Goal: Task Accomplishment & Management: Use online tool/utility

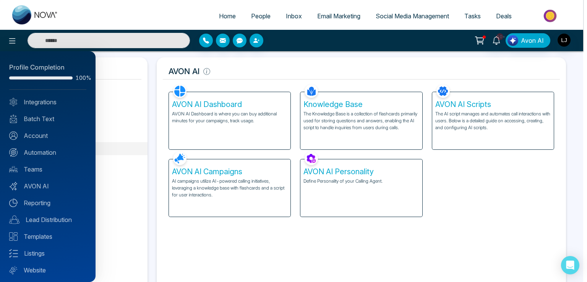
click at [255, 65] on div at bounding box center [293, 141] width 587 height 282
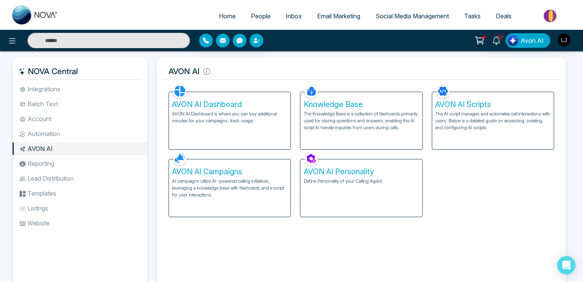
click at [43, 88] on li "Integrations" at bounding box center [80, 89] width 135 height 13
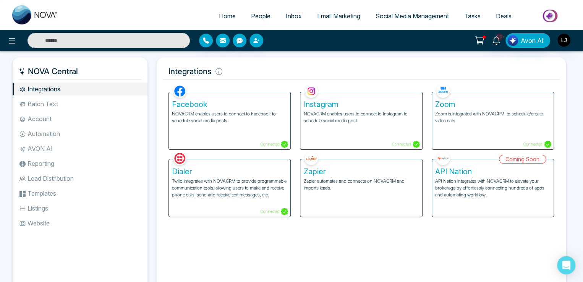
click at [355, 188] on p "Zapier automates and connects on NOVACRM and imports leads." at bounding box center [361, 185] width 115 height 14
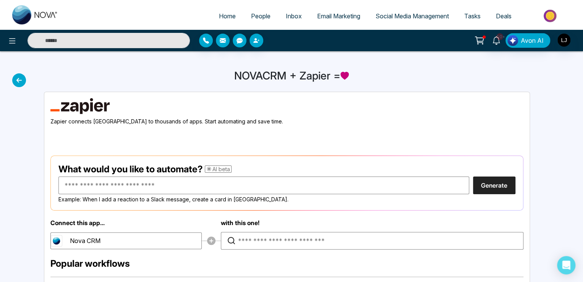
click at [495, 192] on button "Generate" at bounding box center [494, 186] width 42 height 18
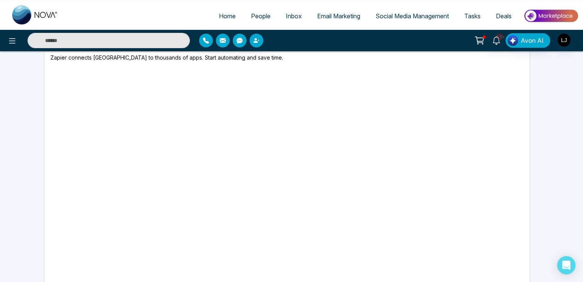
scroll to position [38, 0]
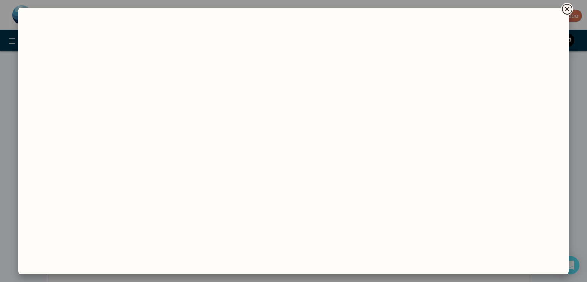
click at [567, 10] on icon "Close" at bounding box center [567, 9] width 4 height 4
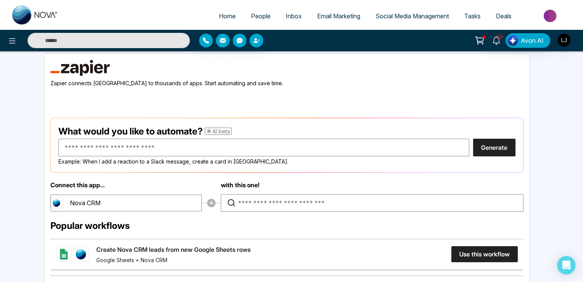
click at [251, 17] on span "People" at bounding box center [260, 16] width 19 height 8
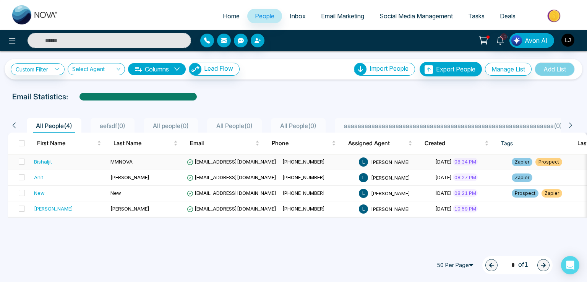
click at [220, 162] on span "[EMAIL_ADDRESS][DOMAIN_NAME]" at bounding box center [231, 162] width 89 height 6
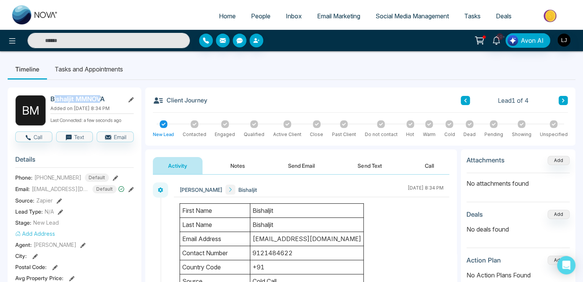
drag, startPoint x: 52, startPoint y: 98, endPoint x: 99, endPoint y: 97, distance: 47.0
click at [99, 97] on h2 "Bishaljit MMNOVA" at bounding box center [85, 99] width 71 height 8
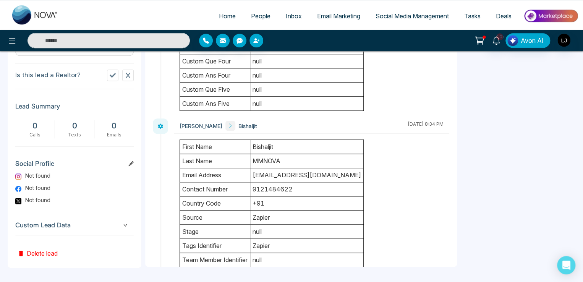
scroll to position [76, 0]
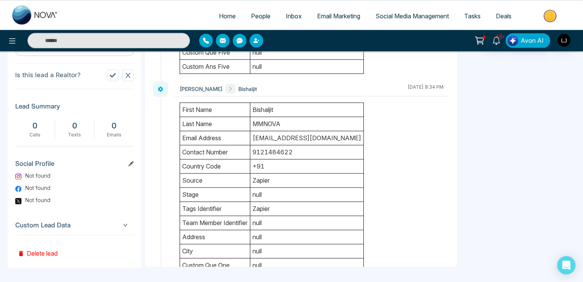
click at [110, 230] on div "Custom Lead Data" at bounding box center [74, 225] width 119 height 19
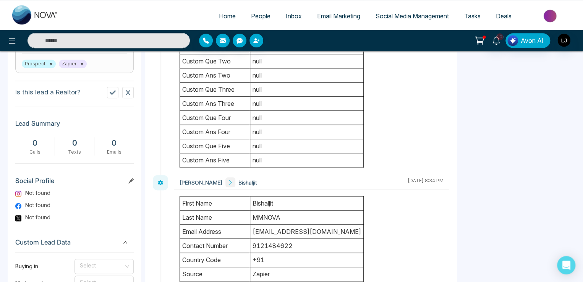
scroll to position [198, 0]
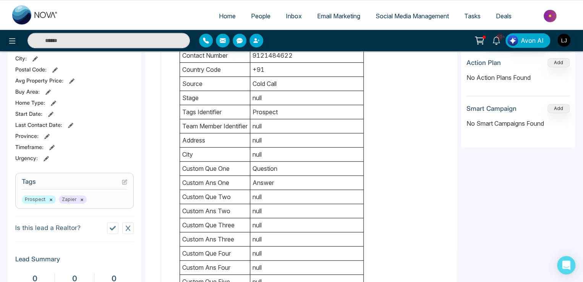
click at [250, 12] on link "People" at bounding box center [261, 16] width 35 height 15
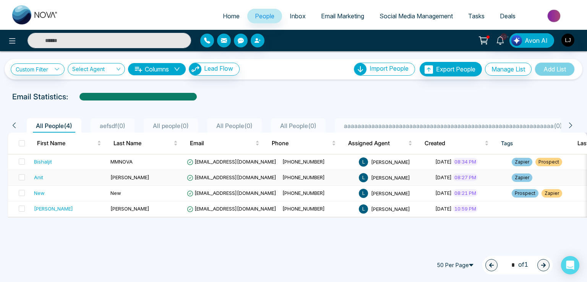
click at [220, 177] on span "Anit+21@mmnovatech.com" at bounding box center [231, 177] width 89 height 6
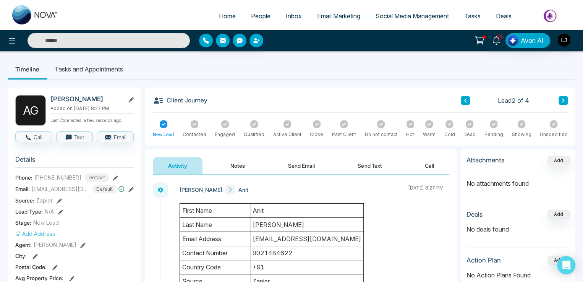
click at [255, 13] on span "People" at bounding box center [260, 16] width 19 height 8
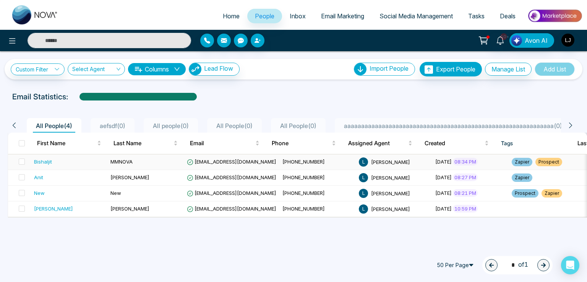
click at [205, 162] on span "Bishaljit@mmnovatech.com" at bounding box center [231, 162] width 89 height 6
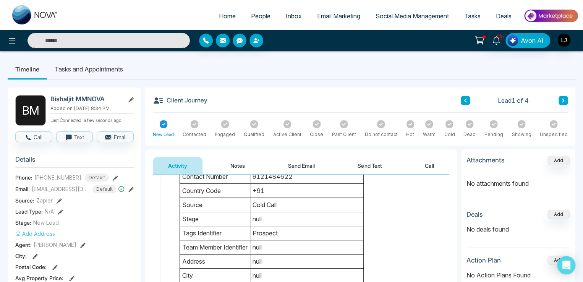
click at [258, 17] on span "People" at bounding box center [260, 16] width 19 height 8
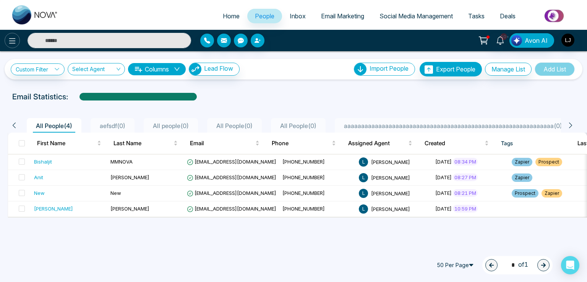
click at [12, 40] on icon at bounding box center [12, 40] width 9 height 9
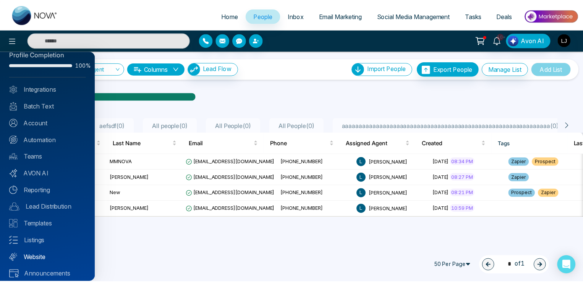
scroll to position [18, 0]
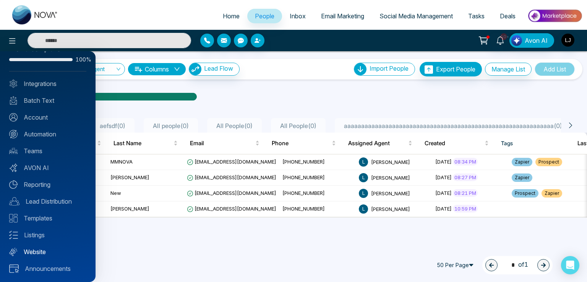
click at [39, 251] on link "Website" at bounding box center [47, 251] width 77 height 9
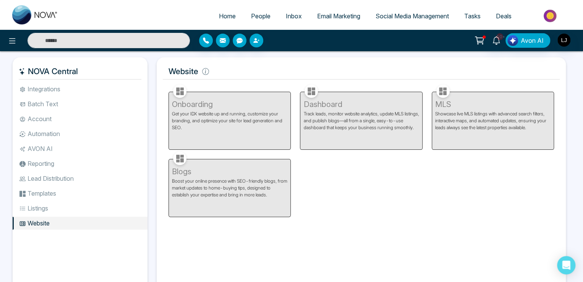
click at [215, 129] on div "Onboarding Get your IDX website up and running, customize your branding, and op…" at bounding box center [230, 116] width 132 height 67
drag, startPoint x: 171, startPoint y: 71, endPoint x: 209, endPoint y: 76, distance: 39.3
click at [209, 76] on h5 "Website" at bounding box center [361, 71] width 397 height 16
click at [173, 72] on h5 "Website" at bounding box center [361, 71] width 397 height 16
click at [44, 134] on li "Automation" at bounding box center [80, 133] width 135 height 13
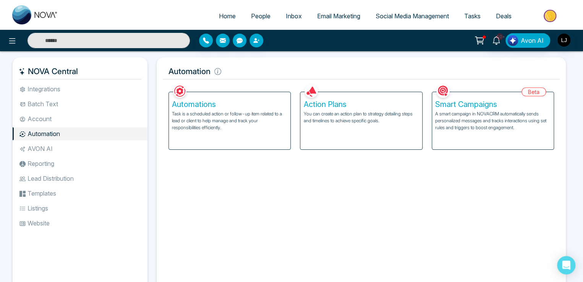
click at [344, 122] on p "You can create an action plan to strategy detailing steps and timelines to achi…" at bounding box center [361, 117] width 115 height 14
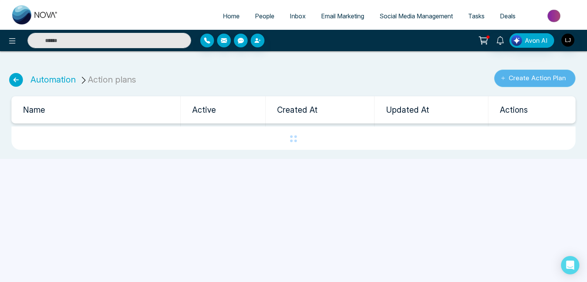
click at [520, 81] on button "Create Action Plan" at bounding box center [534, 79] width 81 height 18
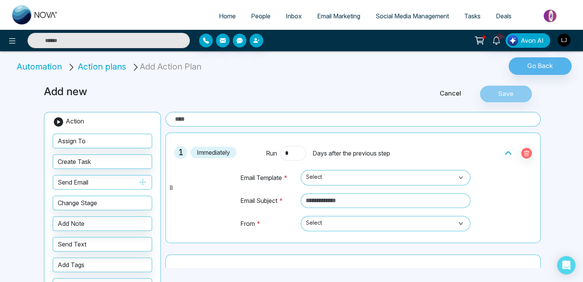
click at [330, 175] on span "Select" at bounding box center [385, 177] width 159 height 13
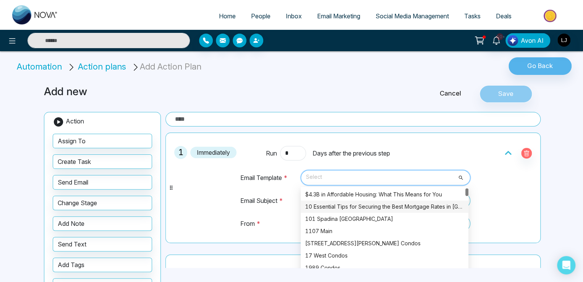
click at [356, 205] on div "10 Essential Tips for Securing the Best Mortgage Rates in Canada" at bounding box center [384, 207] width 159 height 8
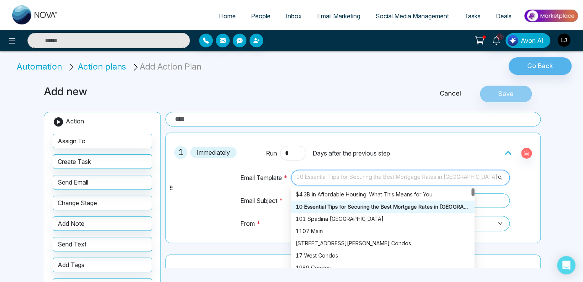
drag, startPoint x: 378, startPoint y: 173, endPoint x: 375, endPoint y: 175, distance: 4.3
click at [378, 172] on span "10 Essential Tips for Securing the Best Mortgage Rates in Canada" at bounding box center [401, 177] width 208 height 13
click at [357, 221] on div "101 Spadina Toronto" at bounding box center [383, 219] width 174 height 8
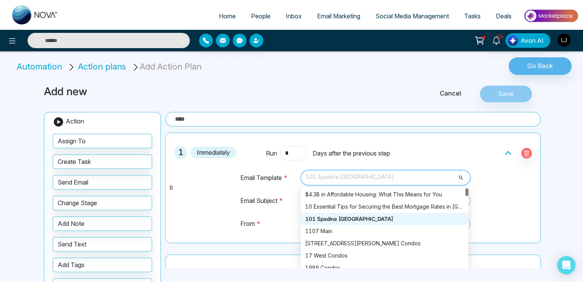
click at [369, 178] on span "101 Spadina Toronto" at bounding box center [385, 177] width 159 height 13
click at [355, 228] on div "1107 Main" at bounding box center [384, 231] width 159 height 8
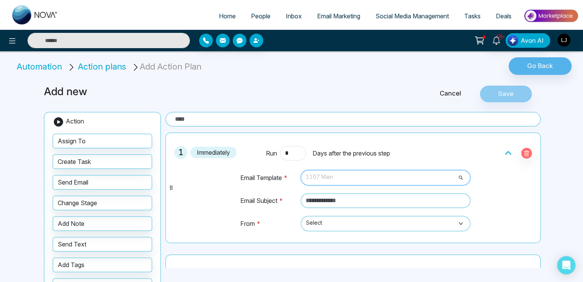
click at [357, 175] on span "1107 Main" at bounding box center [385, 177] width 159 height 13
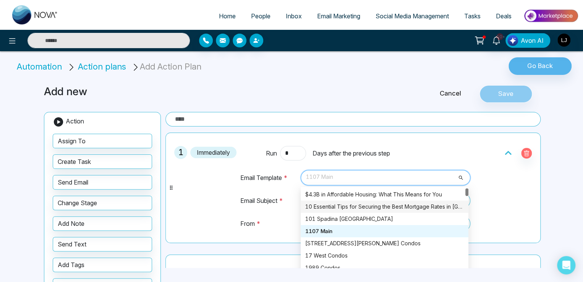
click at [351, 205] on div "10 Essential Tips for Securing the Best Mortgage Rates in Canada" at bounding box center [384, 207] width 159 height 8
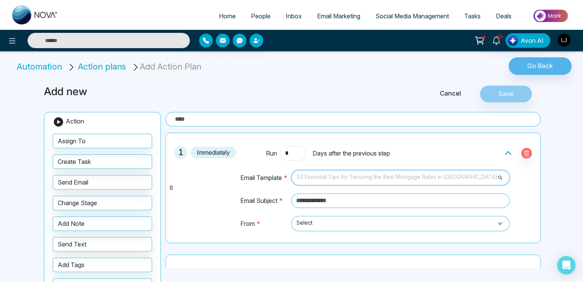
click at [366, 174] on span "10 Essential Tips for Securing the Best Mortgage Rates in Canada" at bounding box center [401, 177] width 208 height 13
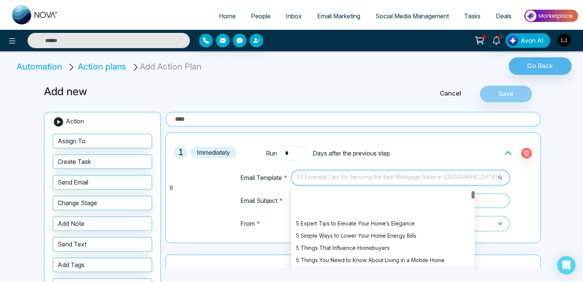
scroll to position [229, 0]
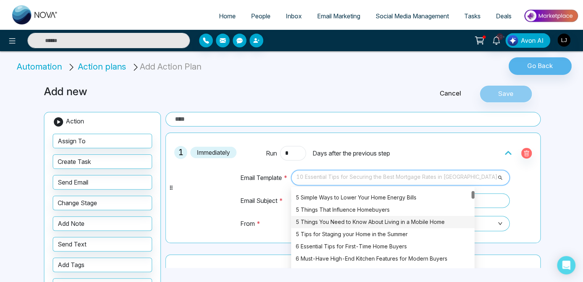
click at [363, 213] on div "5 Things That Influence Homebuyers" at bounding box center [383, 210] width 184 height 12
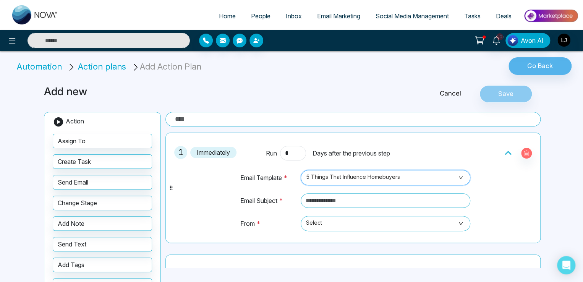
click at [411, 176] on span "5 Things That Influence Homebuyers" at bounding box center [385, 177] width 159 height 13
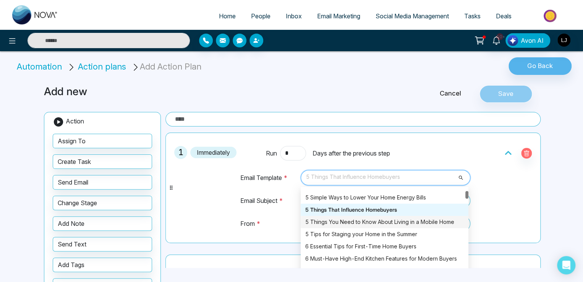
click at [393, 224] on div "5 Things You Need to Know About Living in a Mobile Home" at bounding box center [384, 222] width 159 height 8
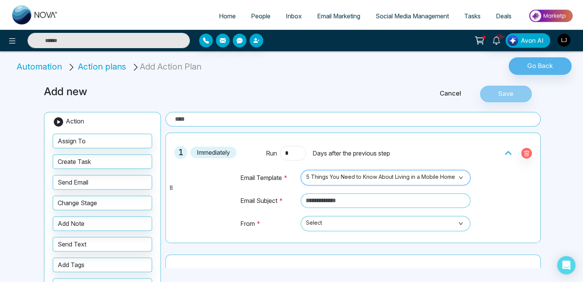
click at [403, 179] on span "5 Things You Need to Know About Living in a Mobile Home" at bounding box center [385, 177] width 159 height 13
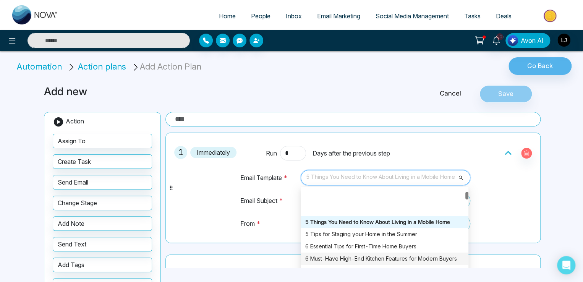
scroll to position [306, 0]
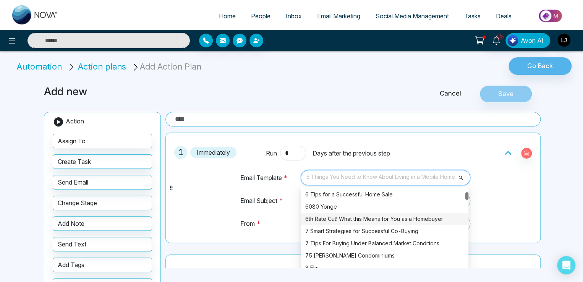
click at [380, 217] on div "6th Rate Cut! What this Means for You as a Homebuyer" at bounding box center [384, 219] width 159 height 8
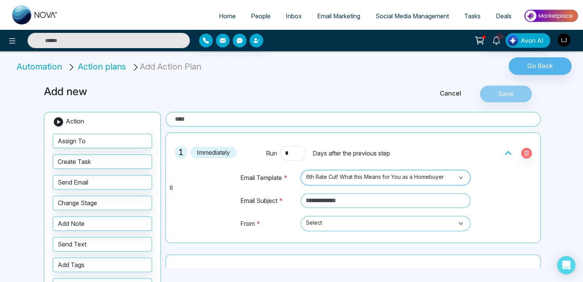
click at [380, 178] on span "6th Rate Cut! What this Means for You as a Homebuyer" at bounding box center [385, 177] width 159 height 13
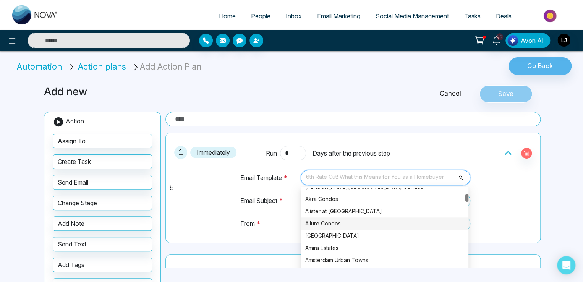
scroll to position [421, 0]
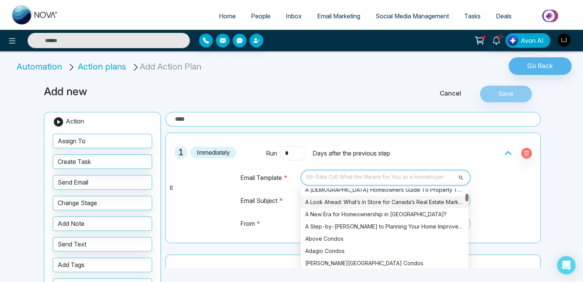
click at [380, 198] on div "A Look Ahead: What’s in Store for Canada’s Real Estate Market in 2025" at bounding box center [384, 202] width 159 height 8
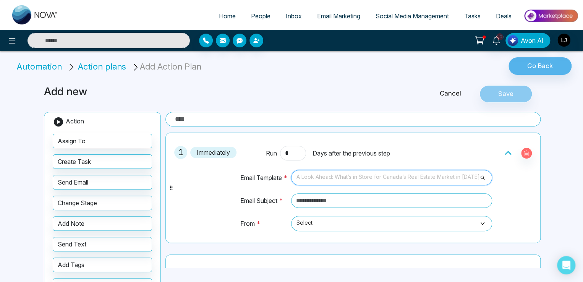
click at [405, 175] on span "A Look Ahead: What’s in Store for Canada’s Real Estate Market in 2025" at bounding box center [392, 177] width 190 height 13
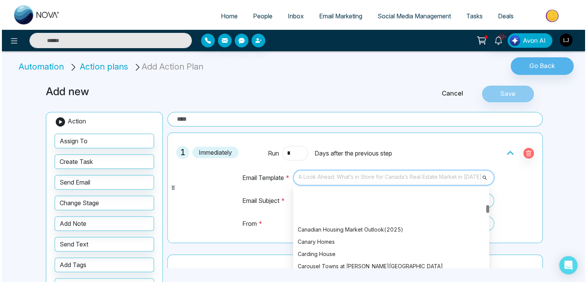
scroll to position [1300, 0]
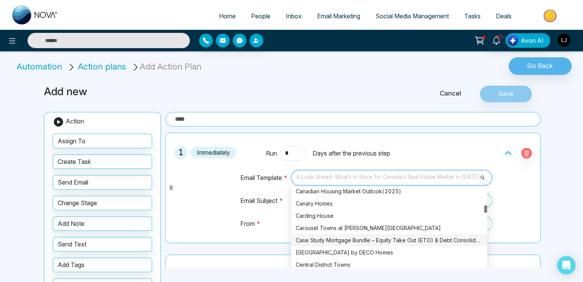
click at [396, 244] on div "Case Study Mortgage Bundle – Equity Take Out (ETO) & Debt Consolidation" at bounding box center [389, 240] width 187 height 8
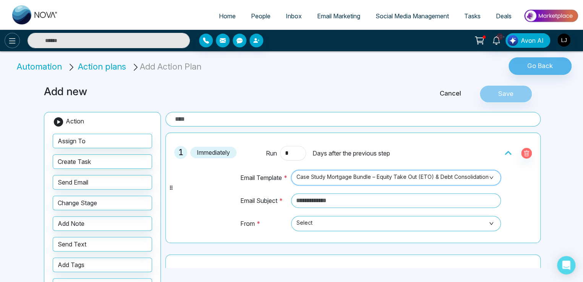
click at [17, 42] on button at bounding box center [12, 40] width 15 height 15
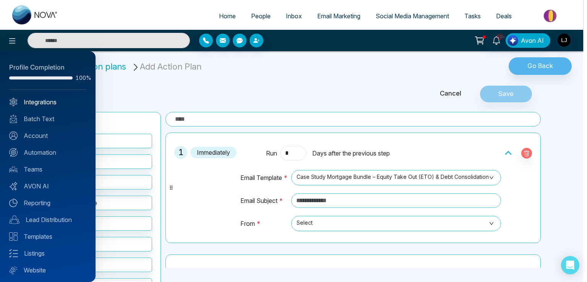
click at [50, 106] on link "Integrations" at bounding box center [47, 101] width 77 height 9
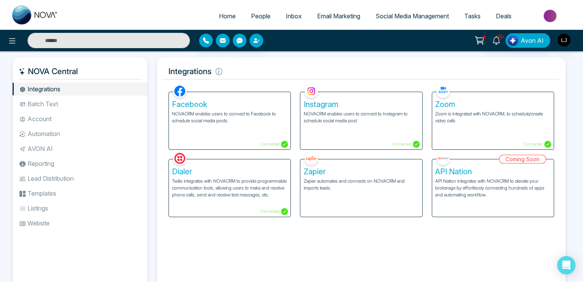
click at [455, 102] on h5 "Zoom" at bounding box center [492, 104] width 115 height 9
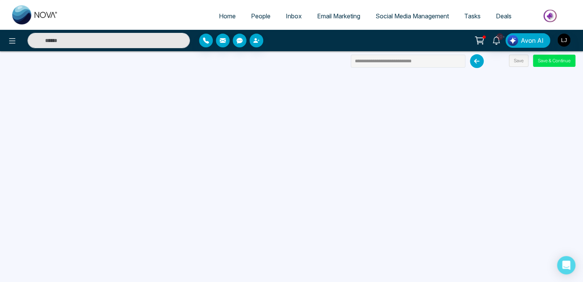
click at [256, 18] on span "People" at bounding box center [260, 16] width 19 height 8
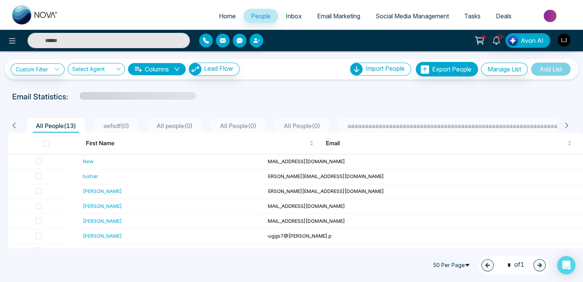
click at [167, 73] on button "Columns" at bounding box center [157, 69] width 58 height 12
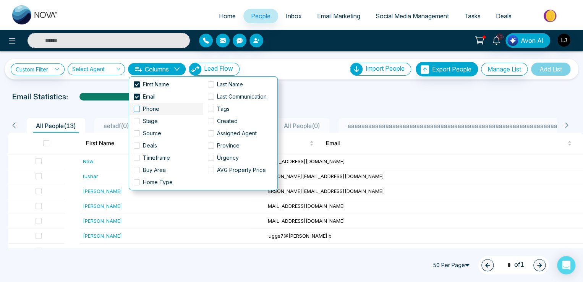
click at [149, 109] on span "Phone" at bounding box center [151, 109] width 23 height 8
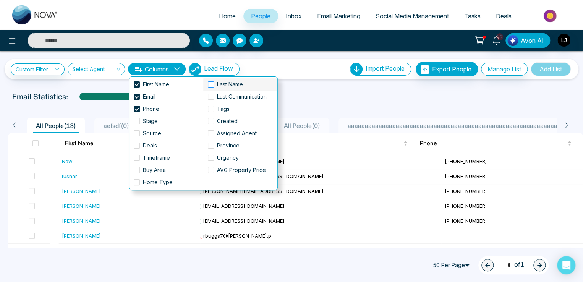
click at [219, 82] on span "Last Name" at bounding box center [230, 84] width 32 height 8
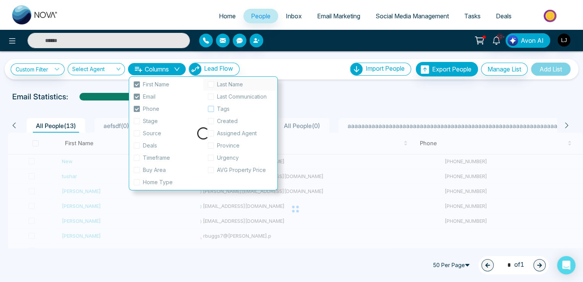
click at [220, 110] on span "Tags" at bounding box center [223, 109] width 19 height 8
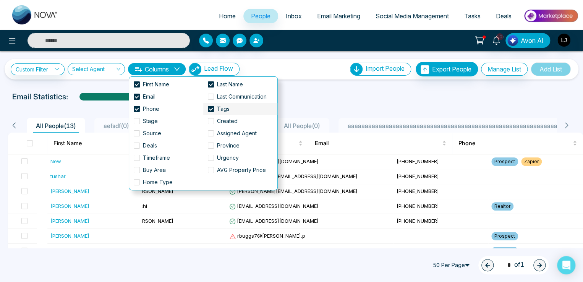
click at [220, 110] on span "Tags" at bounding box center [223, 109] width 19 height 8
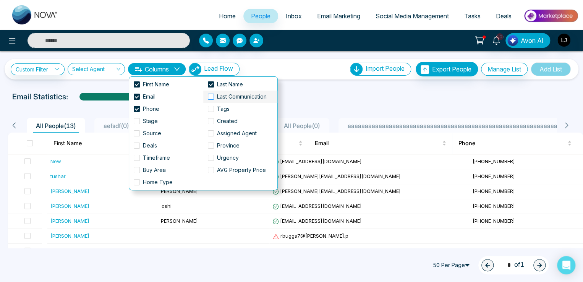
click at [220, 96] on span "Last Communication" at bounding box center [242, 97] width 56 height 8
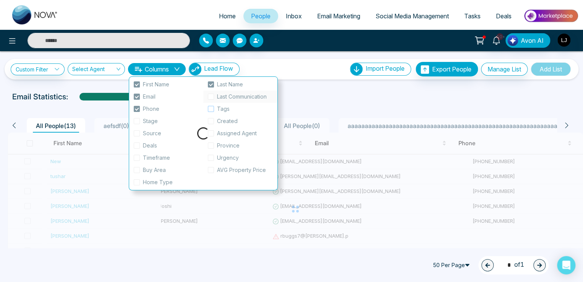
click at [220, 106] on span "Tags" at bounding box center [223, 109] width 19 height 8
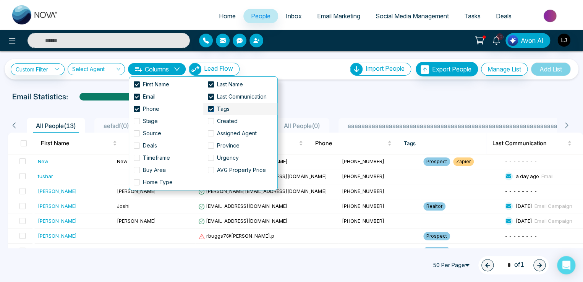
click at [221, 110] on span "Tags" at bounding box center [223, 109] width 19 height 8
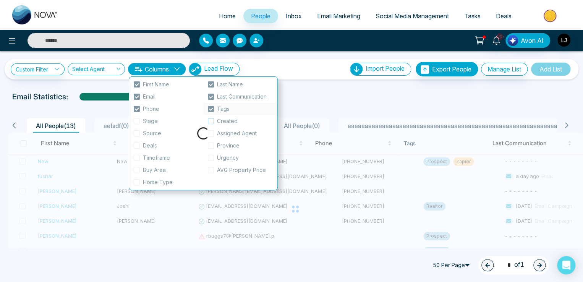
click at [222, 118] on span "Created" at bounding box center [227, 121] width 27 height 8
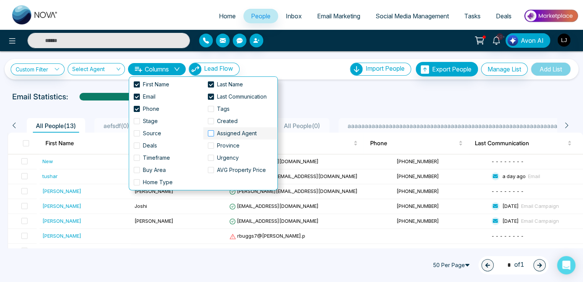
click at [225, 134] on span "Assigned Agent" at bounding box center [237, 133] width 46 height 8
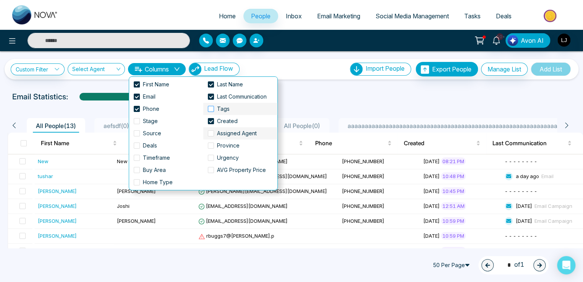
click at [225, 110] on span "Tags" at bounding box center [223, 109] width 19 height 8
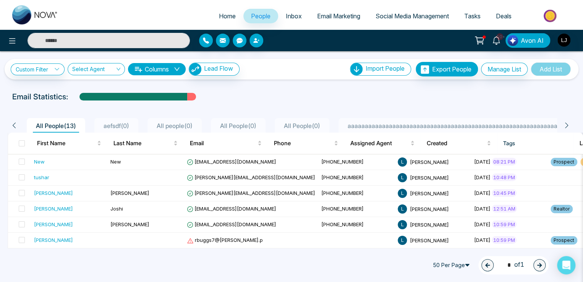
click at [152, 6] on ul "Home People Inbox Email Marketing Social Media Management Tasks Deals" at bounding box center [322, 16] width 513 height 21
click at [218, 164] on span "[EMAIL_ADDRESS][DOMAIN_NAME]" at bounding box center [231, 162] width 89 height 6
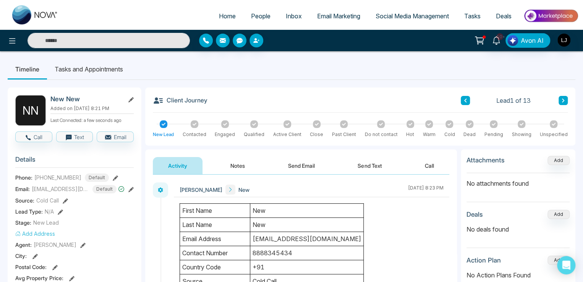
click at [251, 16] on span "People" at bounding box center [260, 16] width 19 height 8
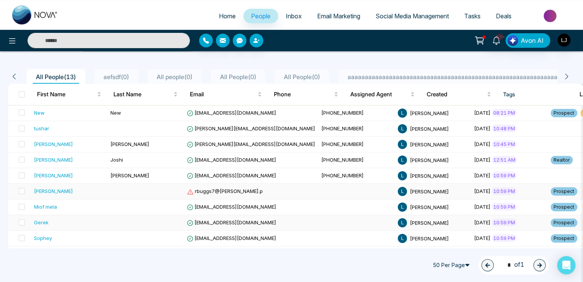
scroll to position [36, 0]
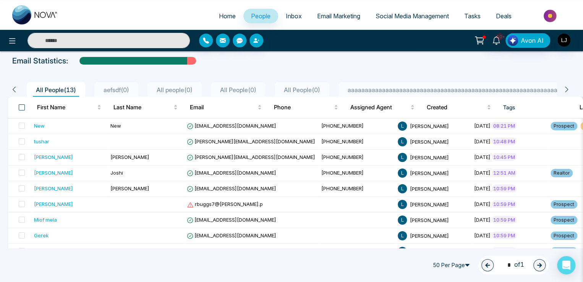
click at [21, 106] on span at bounding box center [22, 107] width 6 height 6
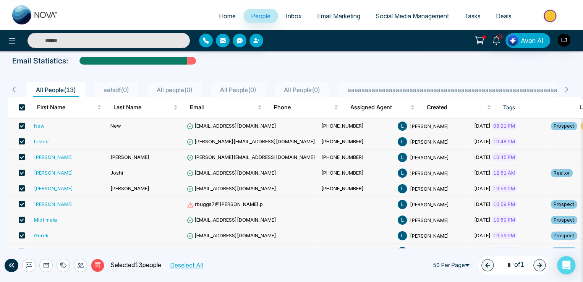
click at [22, 125] on span at bounding box center [22, 126] width 6 height 6
click at [21, 186] on span at bounding box center [22, 188] width 6 height 6
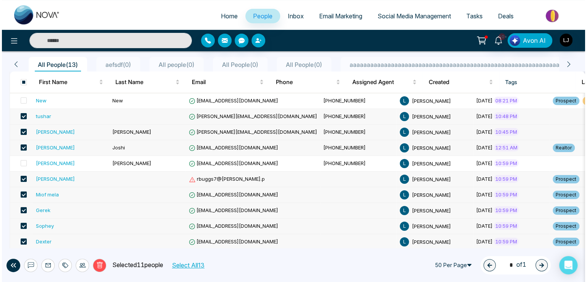
scroll to position [112, 0]
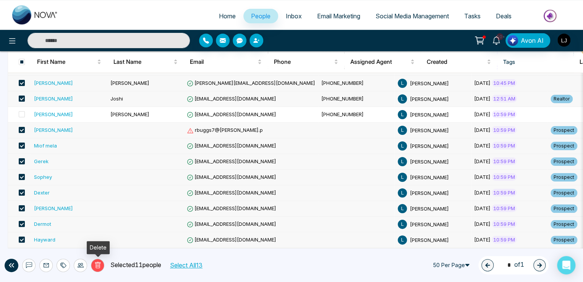
click at [95, 263] on icon at bounding box center [97, 265] width 7 height 7
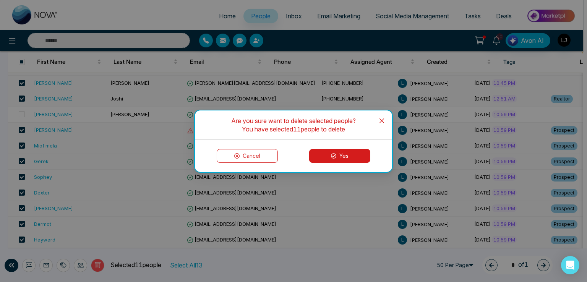
click at [331, 153] on icon at bounding box center [333, 155] width 5 height 5
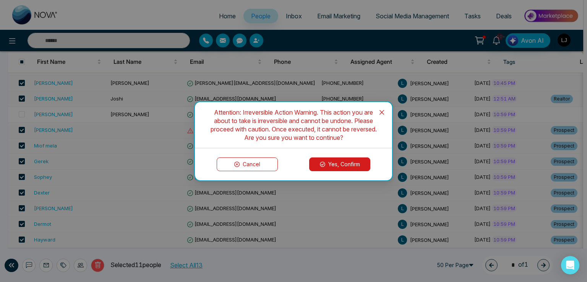
click at [348, 166] on button "Yes, Confirm" at bounding box center [339, 165] width 61 height 14
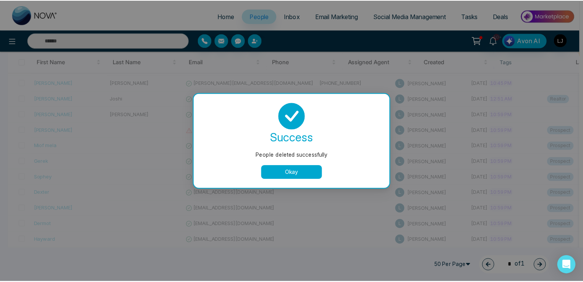
scroll to position [0, 0]
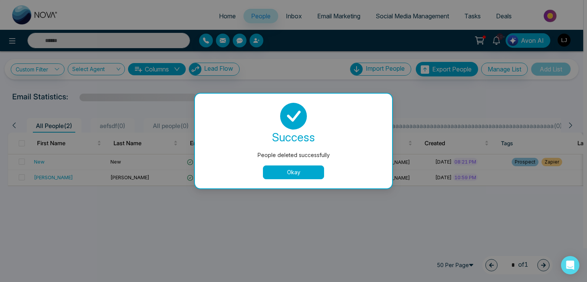
click at [286, 167] on button "Okay" at bounding box center [293, 173] width 61 height 14
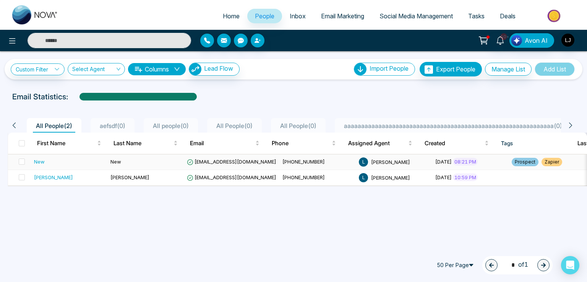
click at [212, 162] on span "[EMAIL_ADDRESS][DOMAIN_NAME]" at bounding box center [231, 162] width 89 height 6
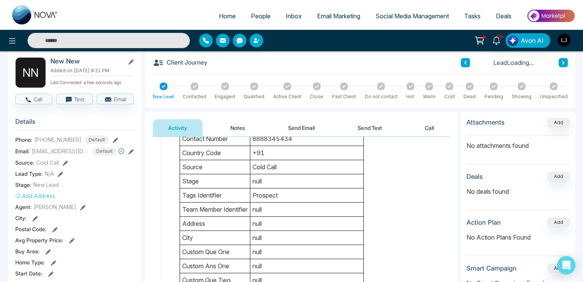
scroll to position [38, 0]
click at [53, 183] on span "New Lead" at bounding box center [46, 184] width 26 height 8
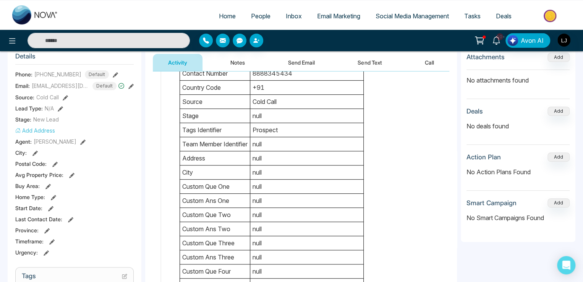
scroll to position [115, 0]
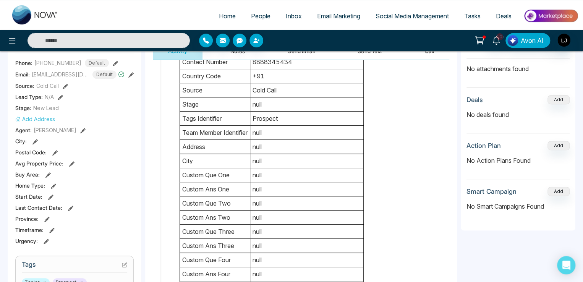
drag, startPoint x: 192, startPoint y: 104, endPoint x: 221, endPoint y: 102, distance: 29.1
click at [221, 102] on td "stage" at bounding box center [215, 104] width 70 height 14
click at [252, 14] on span "People" at bounding box center [260, 16] width 19 height 8
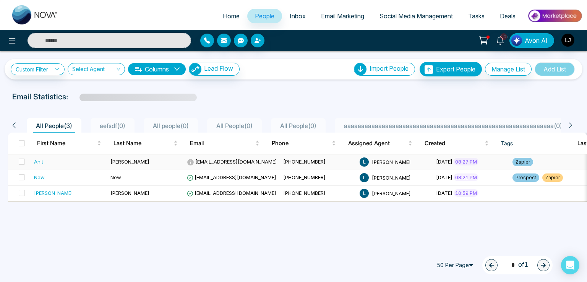
click at [211, 161] on span "[EMAIL_ADDRESS][DOMAIN_NAME]" at bounding box center [232, 162] width 90 height 6
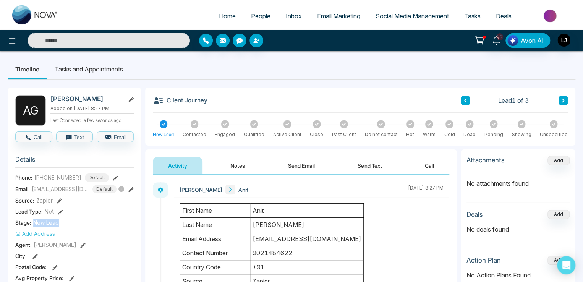
drag, startPoint x: 33, startPoint y: 221, endPoint x: 57, endPoint y: 223, distance: 24.2
click at [57, 223] on span "New Lead" at bounding box center [46, 223] width 26 height 8
click at [9, 37] on icon at bounding box center [12, 40] width 9 height 9
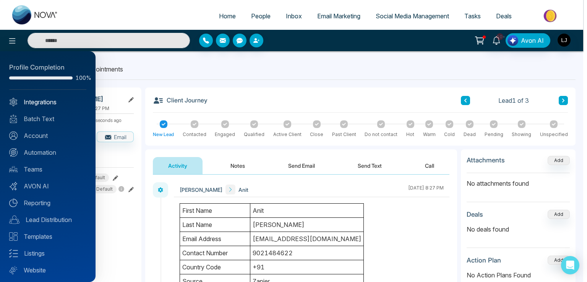
click at [41, 100] on link "Integrations" at bounding box center [47, 101] width 77 height 9
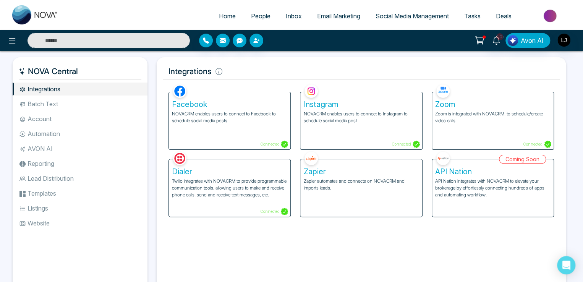
click at [347, 179] on p "Zapier automates and connects on NOVACRM and imports leads." at bounding box center [361, 185] width 115 height 14
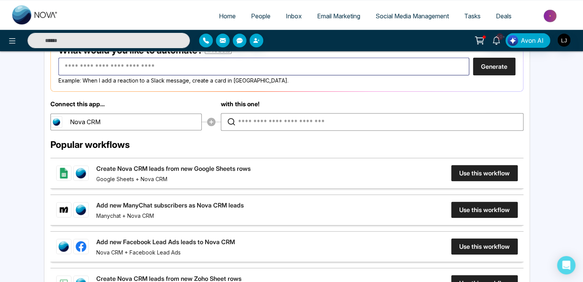
scroll to position [153, 0]
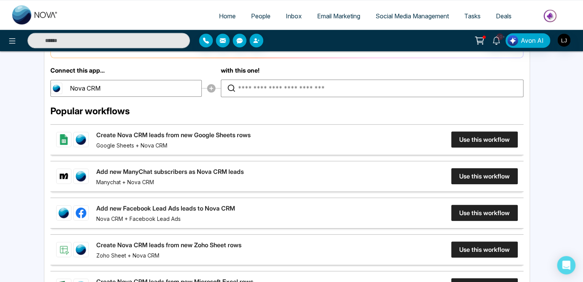
drag, startPoint x: 50, startPoint y: 109, endPoint x: 132, endPoint y: 108, distance: 81.4
click at [132, 108] on h2 "Popular workflows" at bounding box center [286, 111] width 473 height 11
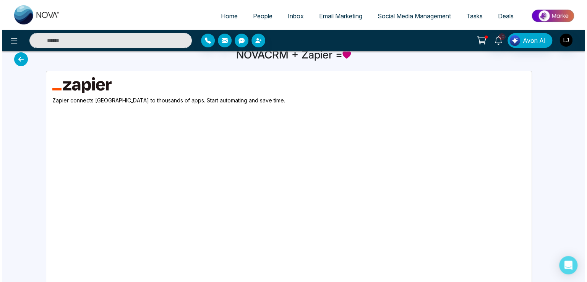
scroll to position [0, 0]
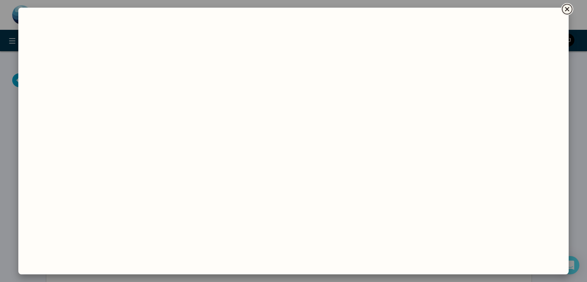
click at [564, 10] on icon "Close" at bounding box center [567, 9] width 9 height 9
click at [564, 7] on icon "Close" at bounding box center [567, 9] width 9 height 9
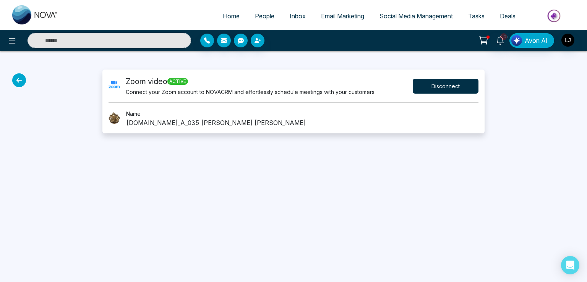
click at [444, 88] on button "Disconnect" at bounding box center [446, 86] width 66 height 15
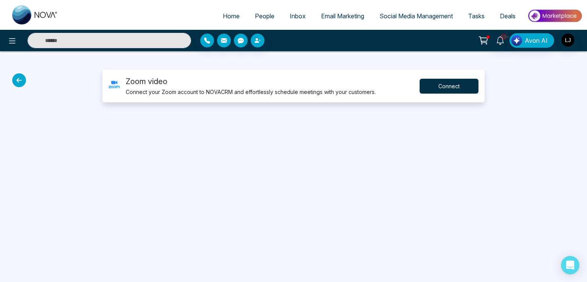
click at [442, 84] on button "Connect" at bounding box center [449, 86] width 59 height 15
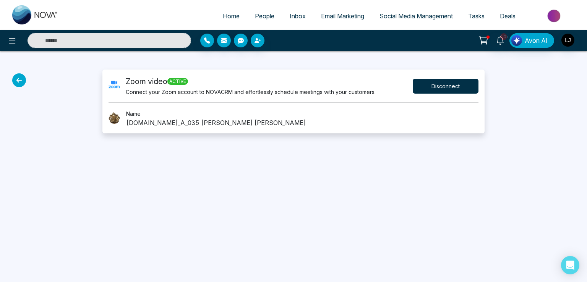
click at [434, 84] on button "Disconnect" at bounding box center [446, 86] width 66 height 15
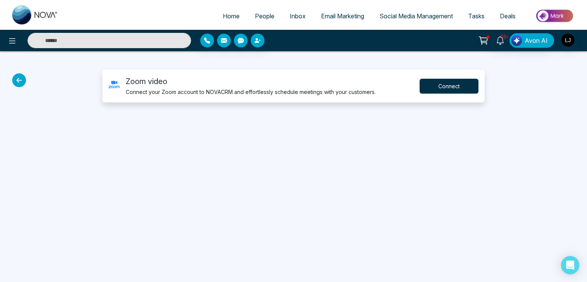
click at [431, 85] on button "Connect" at bounding box center [449, 86] width 59 height 15
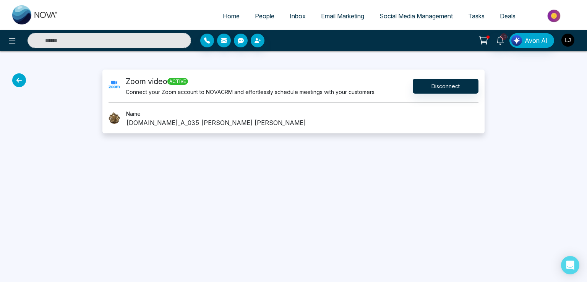
click at [567, 40] on img "button" at bounding box center [568, 40] width 13 height 13
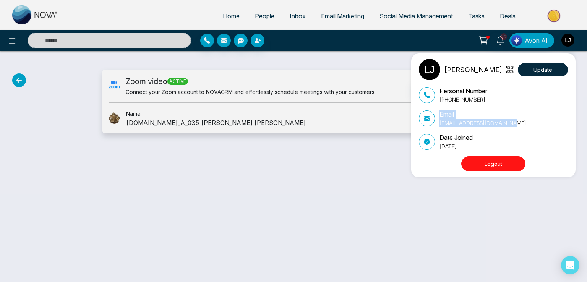
drag, startPoint x: 490, startPoint y: 124, endPoint x: 424, endPoint y: 125, distance: 65.8
click at [424, 125] on div "Email lokeshjoshi6454@gmail.com" at bounding box center [493, 118] width 149 height 17
copy div "Email lokeshjoshi6454@gmail.com"
click at [443, 123] on p "lokeshjoshi6454@gmail.com" at bounding box center [483, 123] width 87 height 8
drag, startPoint x: 443, startPoint y: 123, endPoint x: 469, endPoint y: 124, distance: 26.8
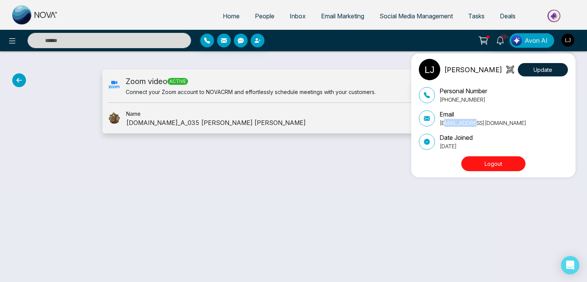
click at [469, 124] on p "lokeshjoshi6454@gmail.com" at bounding box center [483, 123] width 87 height 8
click at [373, 121] on div "Lokesh Joshi Update Personal Number +918421020309 Email lokeshjoshi6454@gmail.c…" at bounding box center [293, 141] width 587 height 282
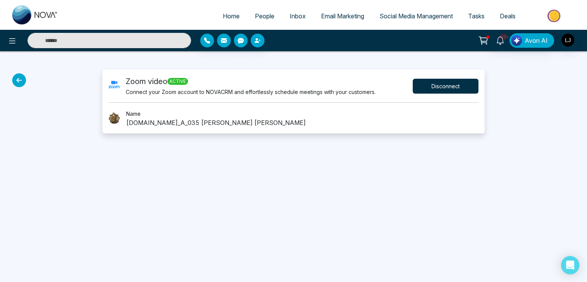
click at [434, 88] on button "Disconnect" at bounding box center [446, 86] width 66 height 15
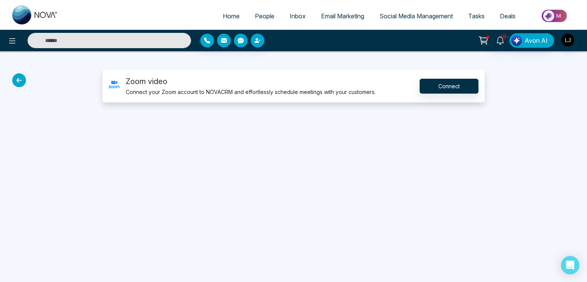
click at [17, 78] on icon at bounding box center [19, 80] width 14 height 14
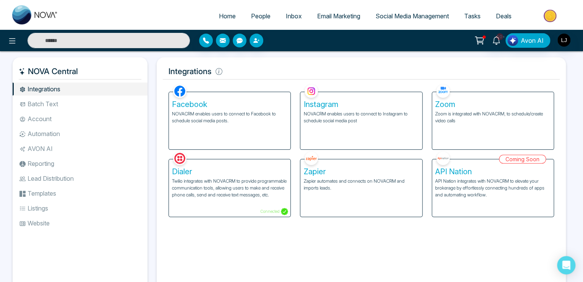
click at [230, 120] on p "NOVACRM enables users to connect to Facebook to schedule social media posts." at bounding box center [229, 117] width 115 height 14
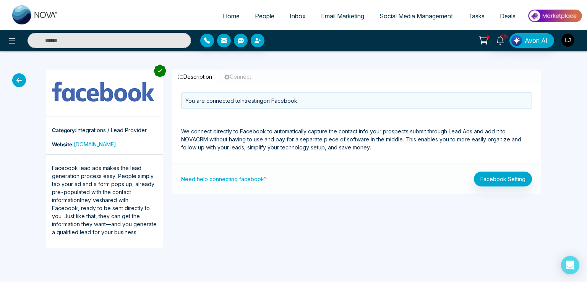
click at [570, 35] on img "button" at bounding box center [568, 40] width 13 height 13
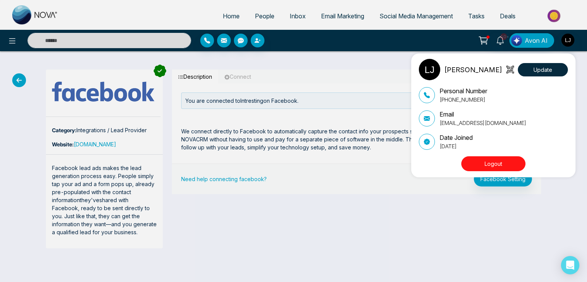
click at [330, 77] on div "Lokesh Joshi Update Personal Number +918421020309 Email lokeshjoshi6454@gmail.c…" at bounding box center [293, 141] width 587 height 282
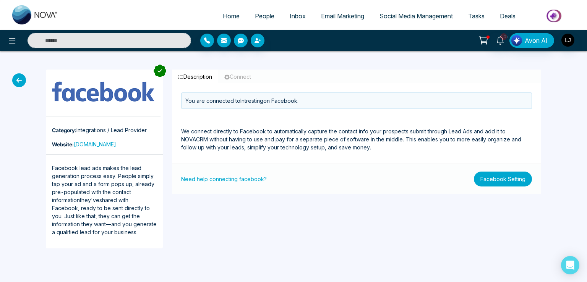
click at [490, 176] on button "Facebook Setting" at bounding box center [503, 179] width 58 height 15
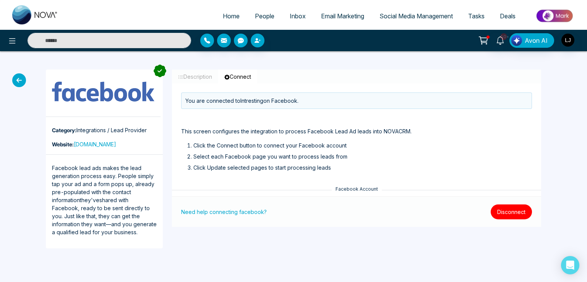
click at [500, 210] on button "Disconnect" at bounding box center [511, 212] width 41 height 15
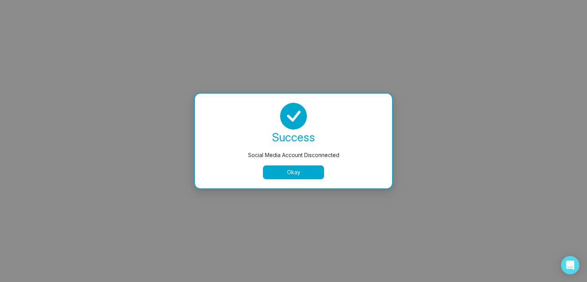
click at [291, 172] on button "Okay" at bounding box center [293, 173] width 61 height 14
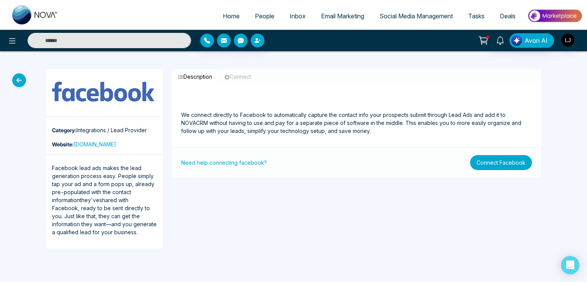
click at [482, 159] on button "Connect Facebook" at bounding box center [501, 162] width 62 height 15
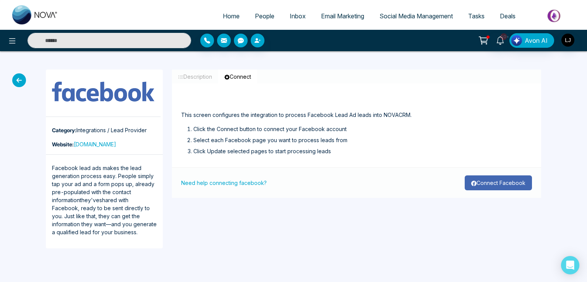
click at [479, 179] on button "Connect Facebook" at bounding box center [498, 182] width 67 height 15
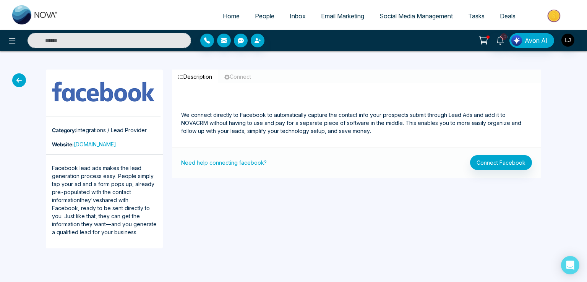
click at [15, 84] on icon at bounding box center [19, 80] width 14 height 14
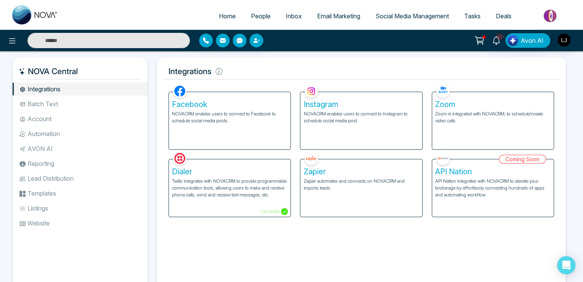
click at [215, 175] on h5 "Dialer" at bounding box center [229, 171] width 115 height 9
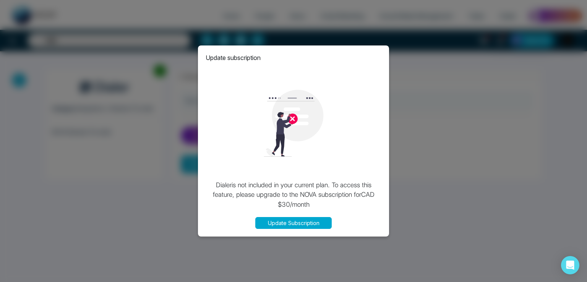
click at [379, 57] on div "Update subscription" at bounding box center [294, 57] width 176 height 9
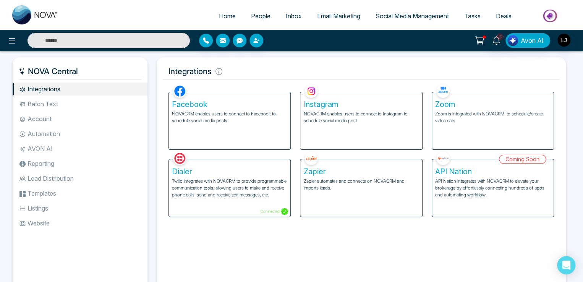
click at [261, 13] on span "People" at bounding box center [260, 16] width 19 height 8
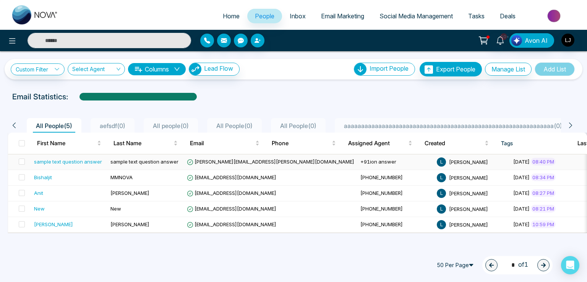
click at [147, 162] on span "sample text question answer" at bounding box center [144, 162] width 68 height 6
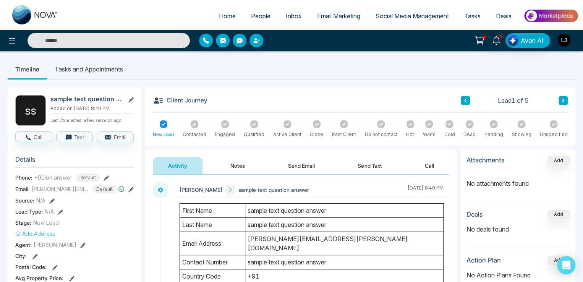
click at [132, 99] on icon at bounding box center [130, 99] width 5 height 5
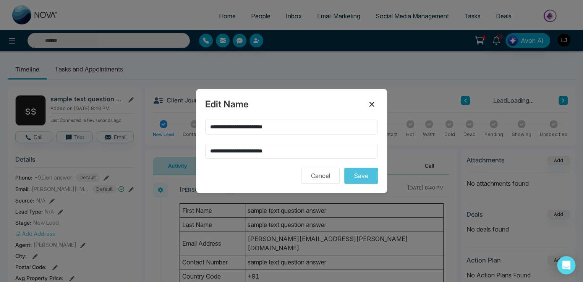
click at [370, 104] on icon at bounding box center [371, 104] width 9 height 9
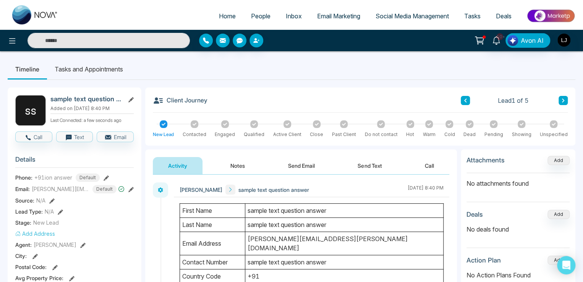
click at [480, 17] on span "Tasks" at bounding box center [472, 16] width 16 height 8
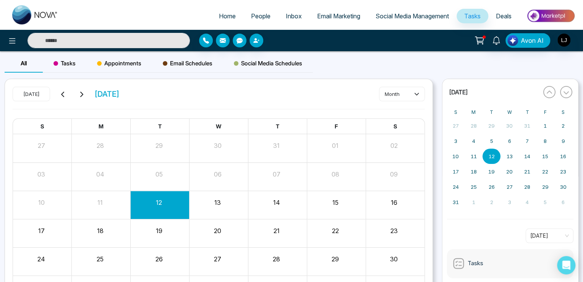
click at [70, 65] on span "Tasks" at bounding box center [65, 63] width 22 height 9
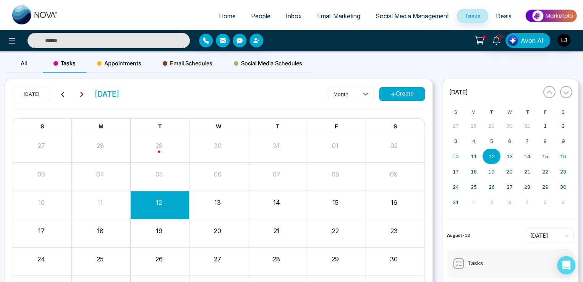
click at [347, 50] on div "10+ Avon AI" at bounding box center [291, 40] width 583 height 21
click at [396, 98] on button "Create" at bounding box center [402, 94] width 46 height 14
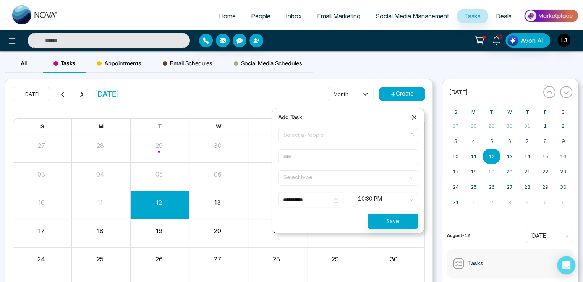
click at [292, 137] on span "Select a People" at bounding box center [348, 135] width 129 height 13
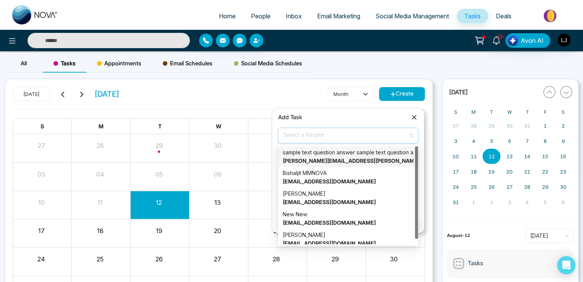
click at [304, 159] on strong "joe.doe@gmail.com" at bounding box center [374, 161] width 182 height 6
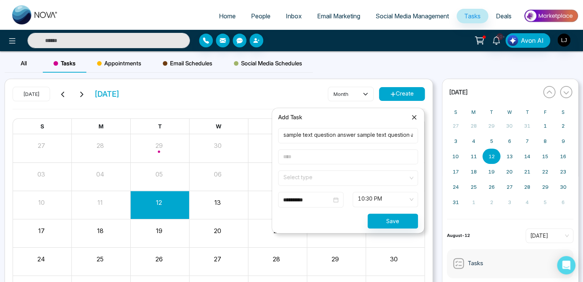
click at [302, 160] on input "text" at bounding box center [348, 156] width 140 height 15
type input "**********"
click at [299, 182] on span at bounding box center [345, 178] width 125 height 15
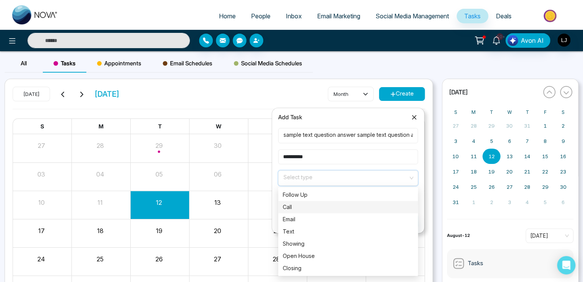
click at [323, 208] on div "Call" at bounding box center [348, 207] width 131 height 8
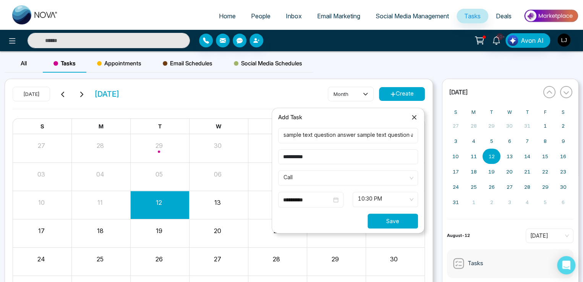
click at [390, 219] on button "Save" at bounding box center [393, 221] width 50 height 15
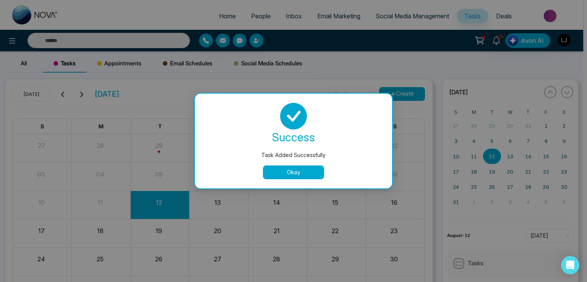
click at [296, 167] on button "Okay" at bounding box center [293, 173] width 61 height 14
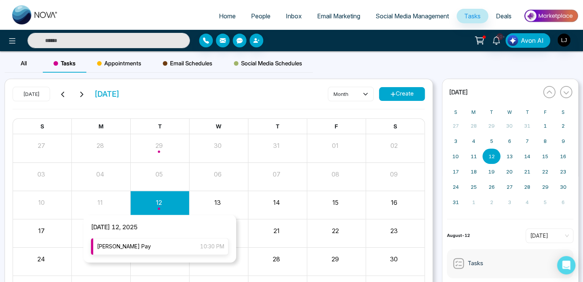
click at [150, 243] on div "Lokesh Pay 10:30 PM" at bounding box center [160, 246] width 138 height 17
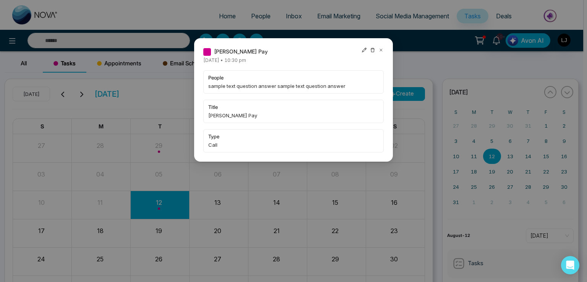
click at [363, 50] on icon at bounding box center [364, 50] width 5 height 5
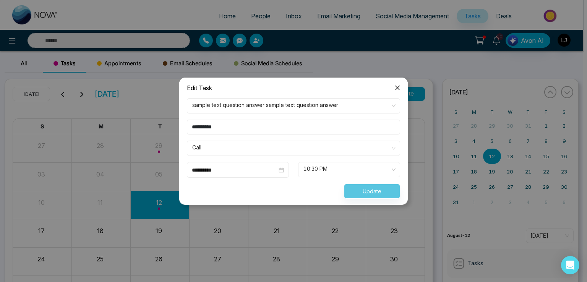
click at [350, 188] on div "Update" at bounding box center [293, 191] width 222 height 15
click at [359, 195] on div "Update" at bounding box center [293, 191] width 222 height 15
click at [399, 86] on icon "close" at bounding box center [398, 88] width 6 height 6
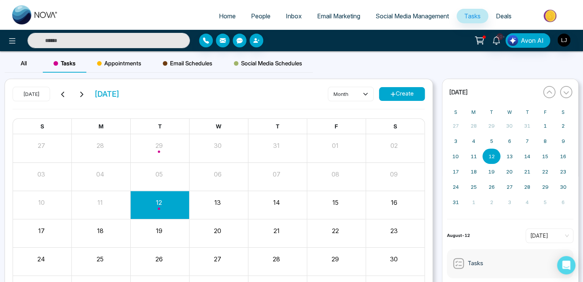
click at [255, 10] on link "People" at bounding box center [261, 16] width 35 height 15
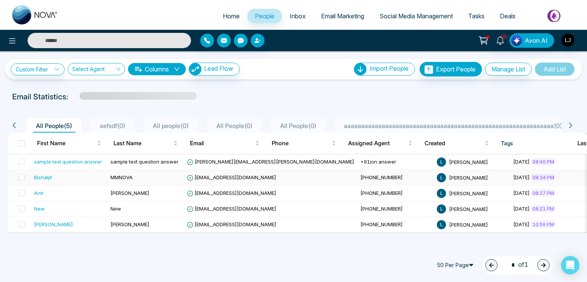
click at [122, 177] on span "MMNOVA" at bounding box center [121, 177] width 22 height 6
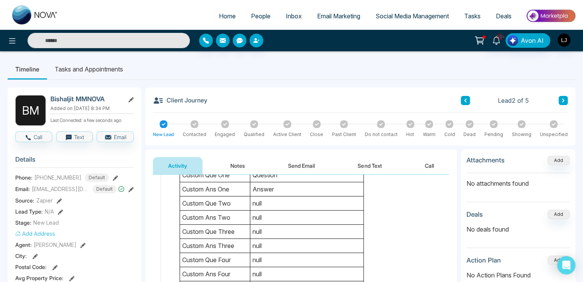
scroll to position [153, 0]
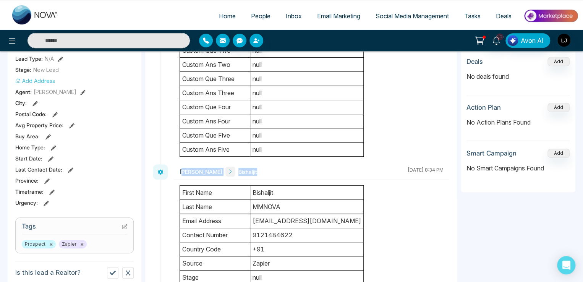
drag, startPoint x: 182, startPoint y: 169, endPoint x: 275, endPoint y: 169, distance: 93.3
click at [275, 169] on div "Lokesh Joshi Bishaljit August 12 2025 | 8:34 PM" at bounding box center [312, 171] width 276 height 15
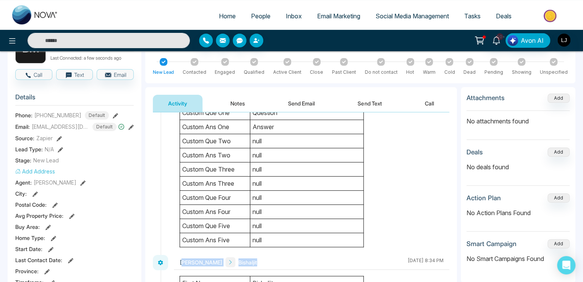
scroll to position [38, 0]
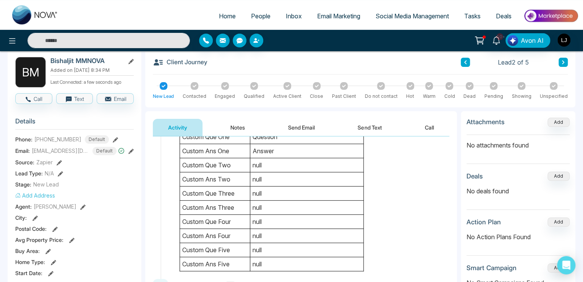
click at [113, 137] on icon at bounding box center [115, 139] width 5 height 5
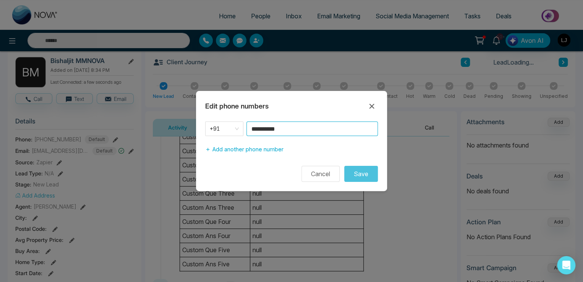
click at [289, 125] on input "**********" at bounding box center [313, 129] width 132 height 15
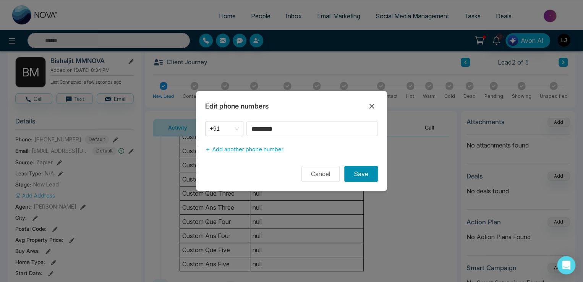
click at [352, 167] on button "Save" at bounding box center [361, 174] width 34 height 16
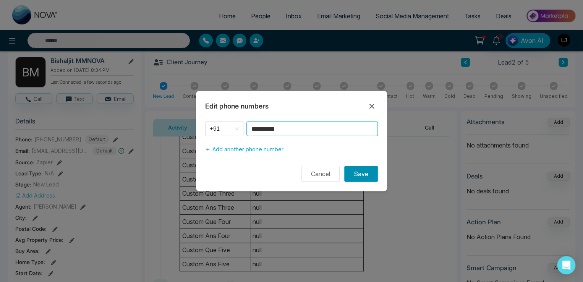
type input "**********"
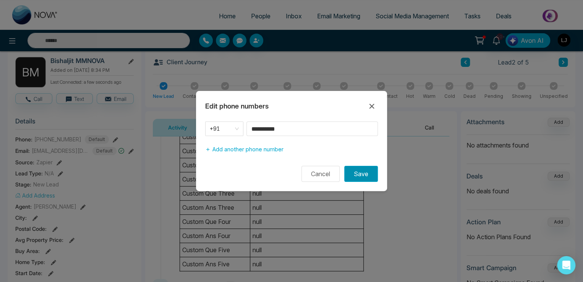
click at [361, 172] on button "Save" at bounding box center [361, 174] width 34 height 16
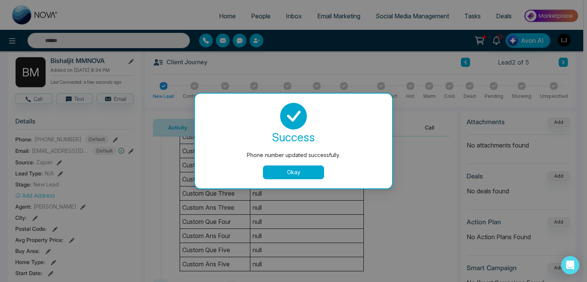
click at [294, 166] on button "Okay" at bounding box center [293, 173] width 61 height 14
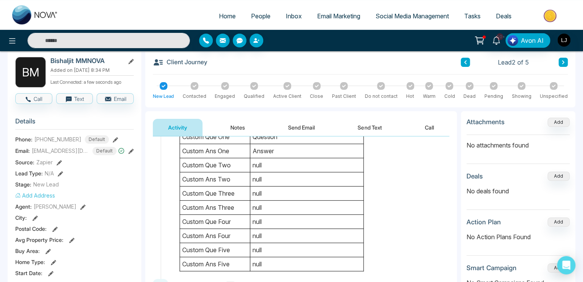
click at [113, 138] on icon at bounding box center [115, 139] width 5 height 5
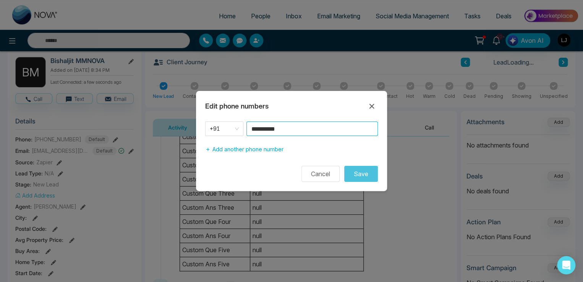
click at [286, 127] on input "**********" at bounding box center [313, 129] width 132 height 15
type input "**********"
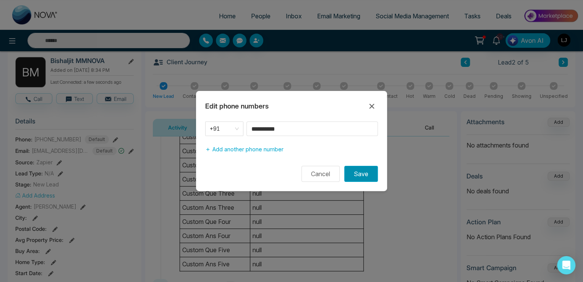
click at [359, 175] on button "Save" at bounding box center [361, 174] width 34 height 16
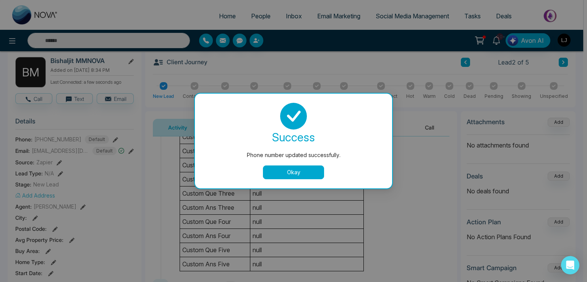
click at [305, 172] on button "Okay" at bounding box center [293, 173] width 61 height 14
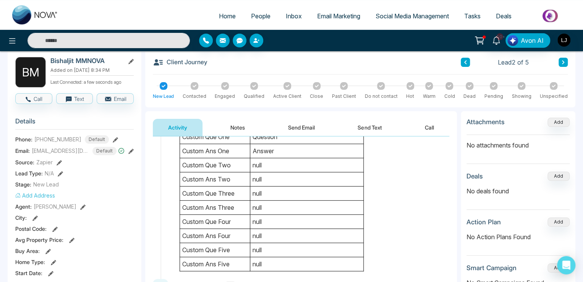
click at [61, 162] on icon at bounding box center [59, 162] width 5 height 5
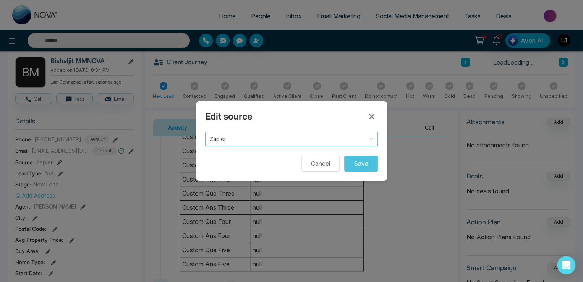
click at [252, 140] on span "Zapier" at bounding box center [292, 139] width 164 height 11
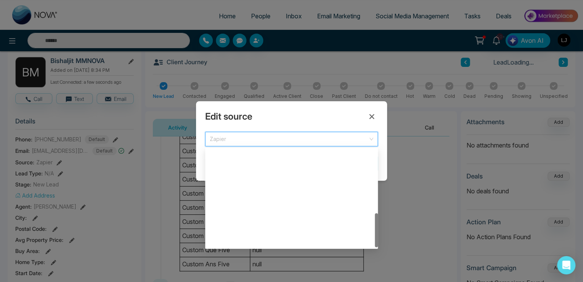
scroll to position [184, 0]
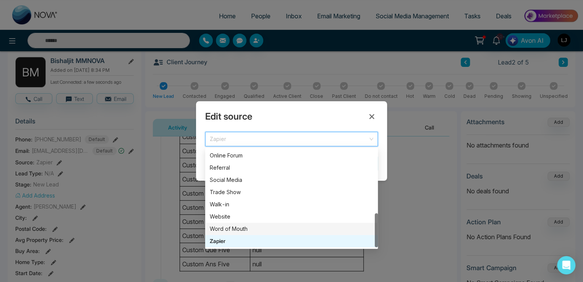
click at [229, 230] on div "Word of Mouth" at bounding box center [292, 229] width 164 height 8
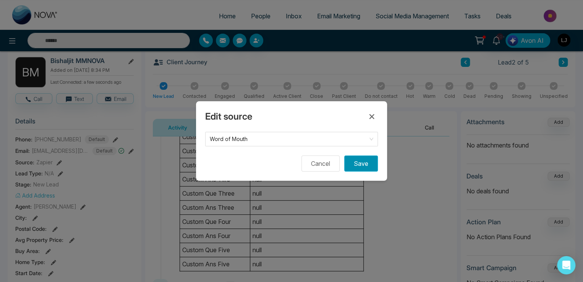
click at [368, 156] on button "Save" at bounding box center [361, 164] width 34 height 16
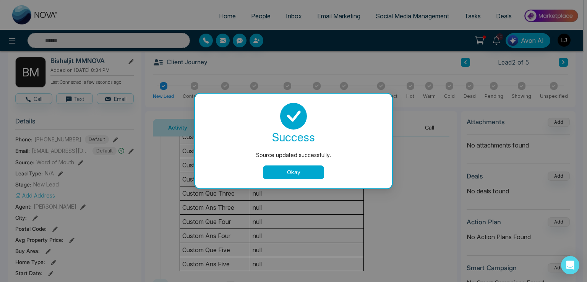
click at [296, 173] on button "Okay" at bounding box center [293, 173] width 61 height 14
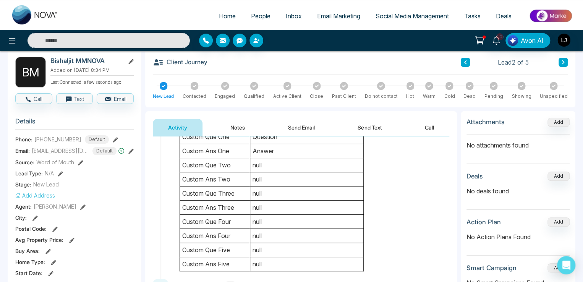
click at [60, 174] on icon at bounding box center [60, 173] width 5 height 5
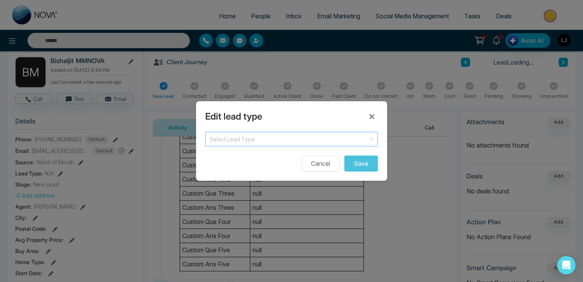
click at [263, 140] on input "search" at bounding box center [289, 137] width 158 height 11
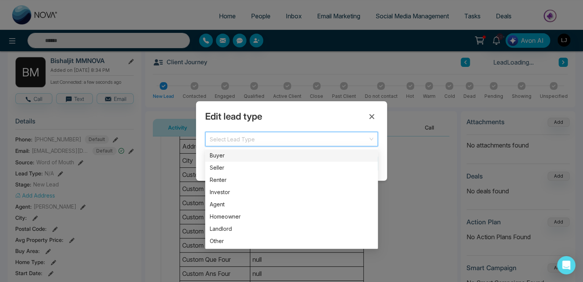
click at [245, 160] on div "Buyer" at bounding box center [291, 155] width 173 height 12
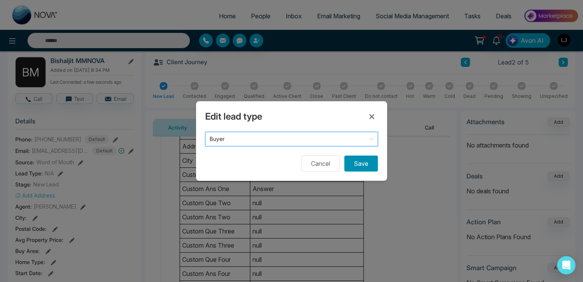
click at [349, 166] on button "Save" at bounding box center [361, 164] width 34 height 16
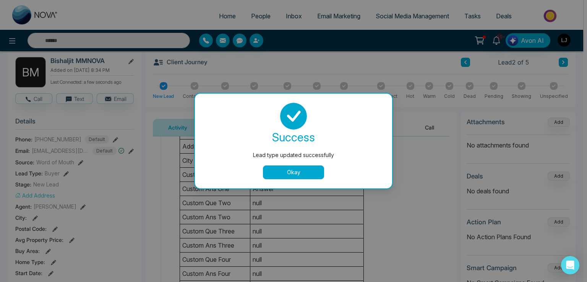
click at [294, 167] on button "Okay" at bounding box center [293, 173] width 61 height 14
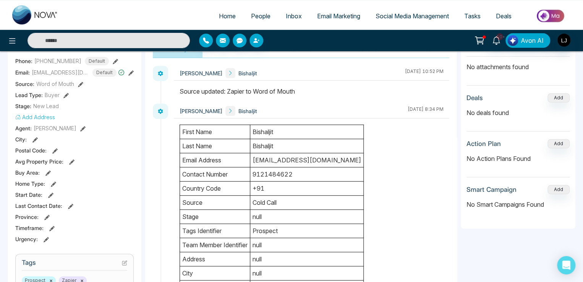
scroll to position [153, 0]
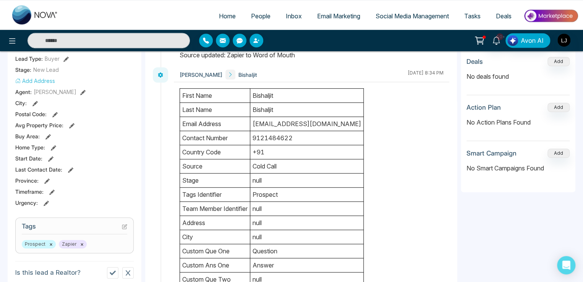
click at [50, 157] on icon at bounding box center [50, 158] width 5 height 5
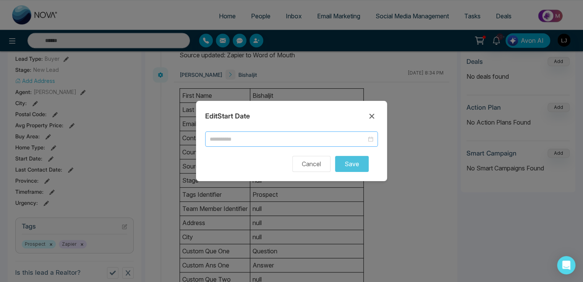
click at [249, 134] on div at bounding box center [291, 139] width 173 height 15
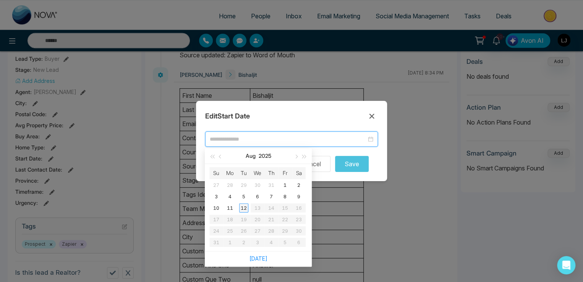
type input "**********"
click at [243, 207] on div "12" at bounding box center [243, 207] width 9 height 9
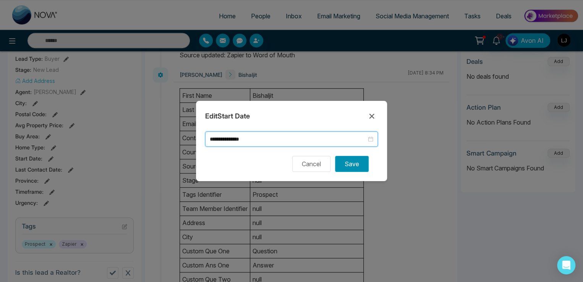
click at [355, 166] on button "Save" at bounding box center [352, 164] width 34 height 16
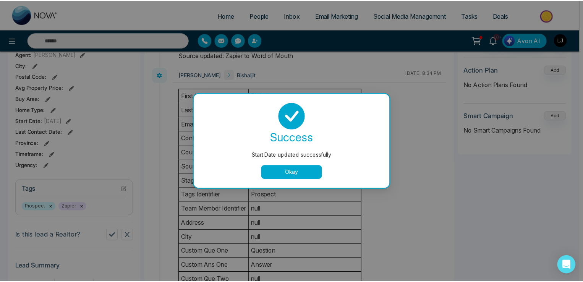
scroll to position [191, 0]
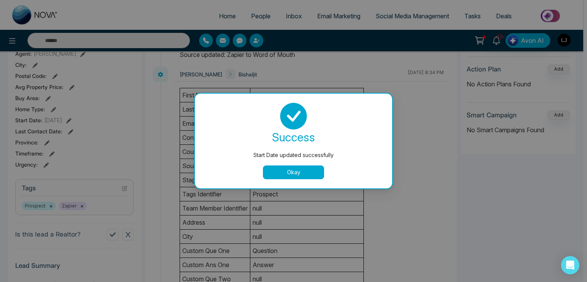
click at [289, 180] on div "success Start Date updated successfully Okay" at bounding box center [293, 141] width 197 height 95
drag, startPoint x: 279, startPoint y: 172, endPoint x: 246, endPoint y: 175, distance: 32.6
click at [278, 172] on button "Okay" at bounding box center [293, 173] width 61 height 14
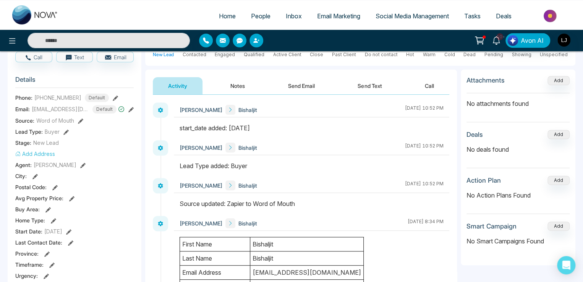
scroll to position [76, 0]
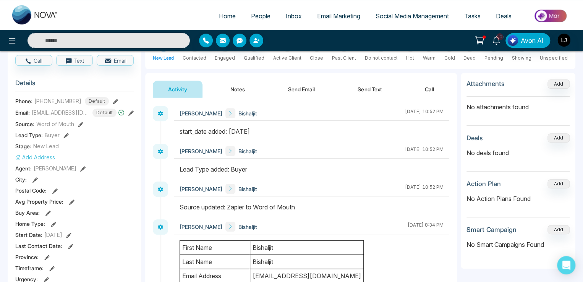
click at [425, 35] on div "10+ Avon AI" at bounding box center [462, 40] width 234 height 15
drag, startPoint x: 180, startPoint y: 113, endPoint x: 216, endPoint y: 111, distance: 36.0
click at [216, 111] on div "Lokesh Joshi Bishaljit" at bounding box center [219, 113] width 78 height 10
drag, startPoint x: 182, startPoint y: 131, endPoint x: 216, endPoint y: 133, distance: 34.1
click at [216, 133] on div "start_date added: 2025-08-12" at bounding box center [312, 131] width 264 height 9
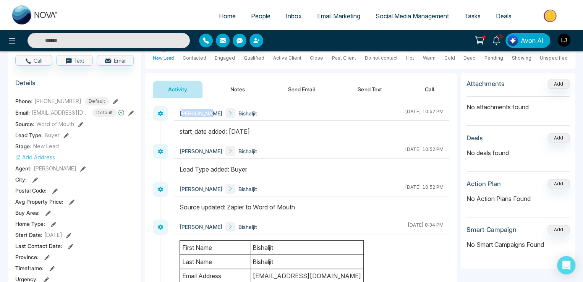
drag, startPoint x: 181, startPoint y: 112, endPoint x: 208, endPoint y: 114, distance: 26.8
click at [208, 114] on span "[PERSON_NAME]" at bounding box center [201, 113] width 43 height 8
drag, startPoint x: 188, startPoint y: 132, endPoint x: 209, endPoint y: 132, distance: 21.0
click at [209, 132] on div "start_date added: 2025-08-12" at bounding box center [312, 131] width 264 height 9
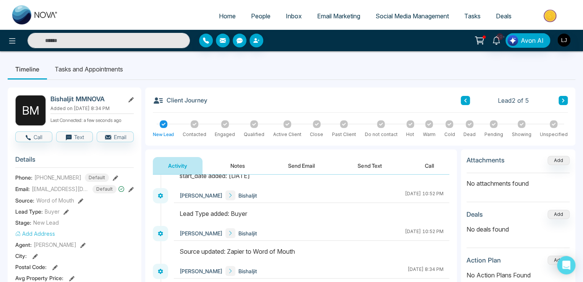
scroll to position [0, 0]
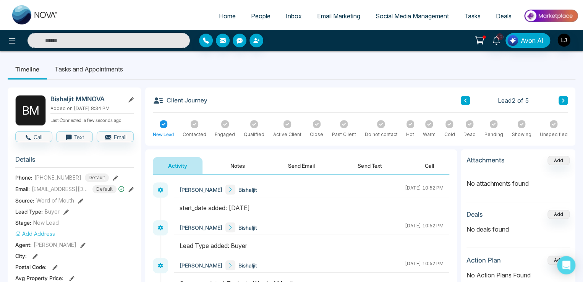
click at [393, 19] on span "Social Media Management" at bounding box center [412, 16] width 73 height 8
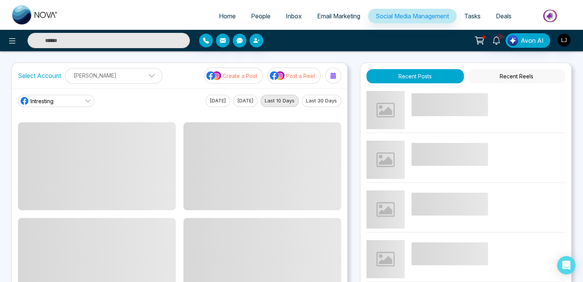
click at [61, 98] on link "Intresting" at bounding box center [56, 101] width 76 height 12
click at [49, 136] on span "Lokesh Avinash Joshi" at bounding box center [77, 135] width 87 height 8
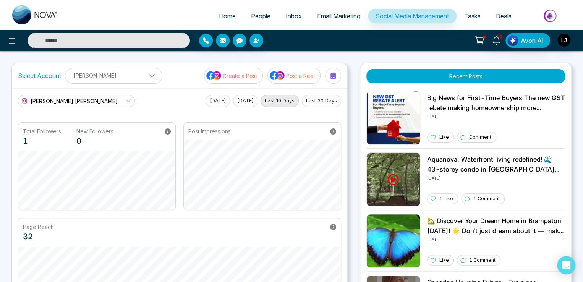
click at [60, 98] on span "Lokesh Avinash Joshi" at bounding box center [74, 101] width 87 height 8
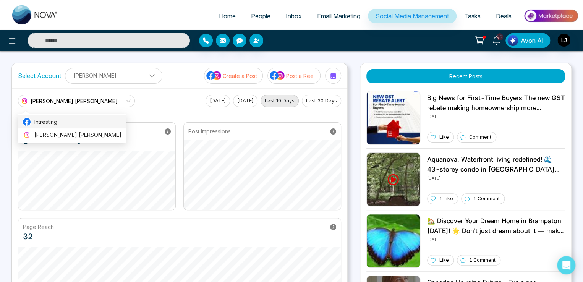
click at [54, 117] on li "Intresting" at bounding box center [72, 121] width 109 height 13
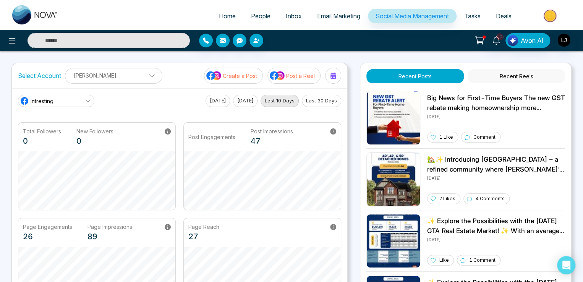
click at [70, 98] on link "Intresting" at bounding box center [56, 101] width 76 height 12
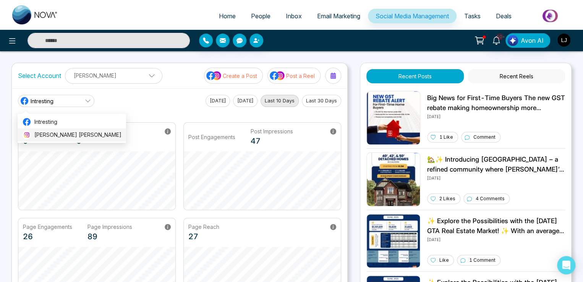
click at [55, 131] on span "Lokesh Avinash Joshi" at bounding box center [77, 135] width 87 height 8
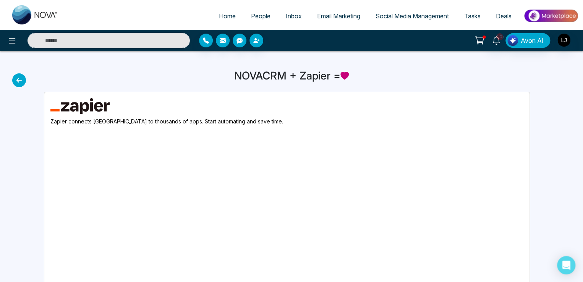
click at [251, 12] on span "People" at bounding box center [260, 16] width 19 height 8
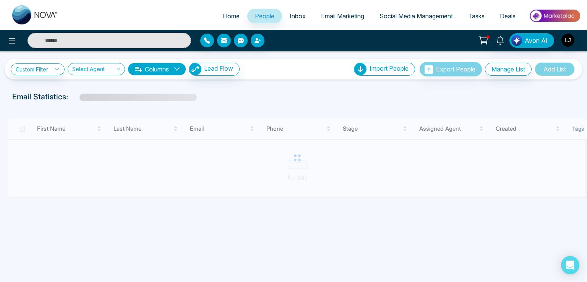
click at [398, 18] on span "Social Media Management" at bounding box center [416, 16] width 73 height 8
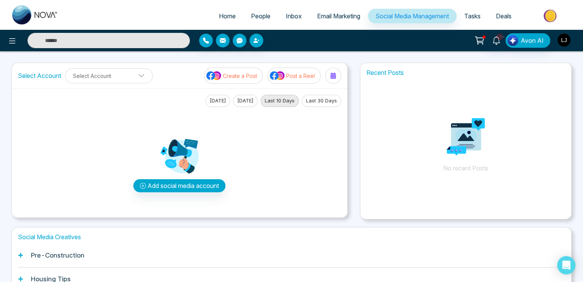
click at [569, 40] on img "button" at bounding box center [564, 40] width 13 height 13
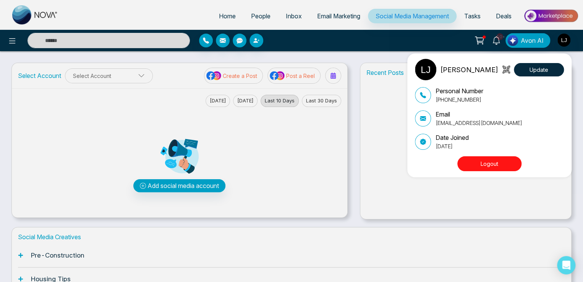
click at [212, 184] on div "[PERSON_NAME] Update Personal Number [PHONE_NUMBER] Email [EMAIL_ADDRESS][DOMAI…" at bounding box center [291, 141] width 583 height 282
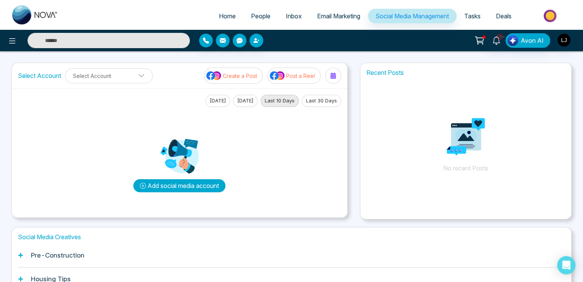
click at [212, 184] on button "Add social media account" at bounding box center [179, 185] width 92 height 13
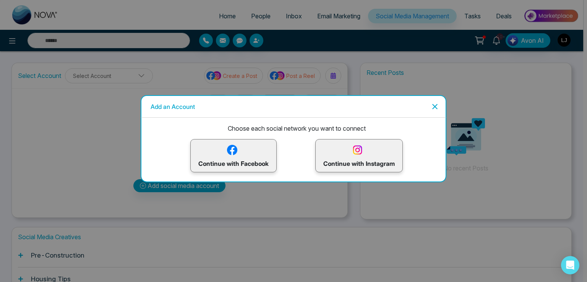
click at [242, 155] on p "Continue with Facebook" at bounding box center [233, 155] width 70 height 25
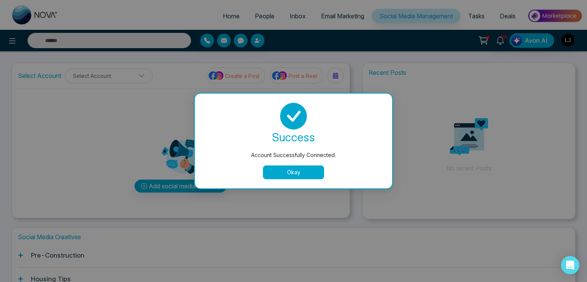
click at [303, 171] on button "Okay" at bounding box center [293, 173] width 61 height 14
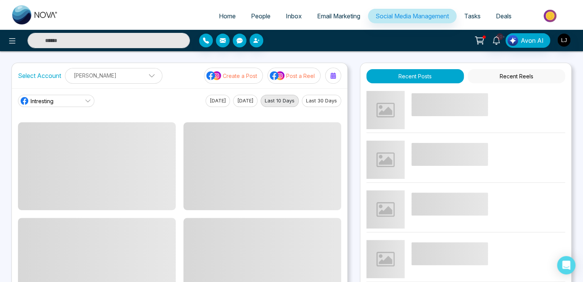
click at [66, 101] on link "Intresting" at bounding box center [56, 101] width 76 height 12
click at [61, 136] on span "[PERSON_NAME] [PERSON_NAME]" at bounding box center [77, 135] width 87 height 8
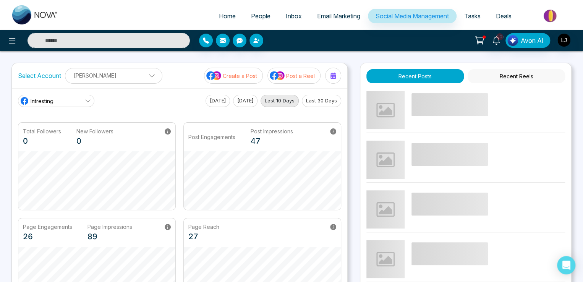
click at [146, 19] on ul "Home People Inbox Email Marketing Social Media Management Tasks Deals" at bounding box center [322, 16] width 513 height 21
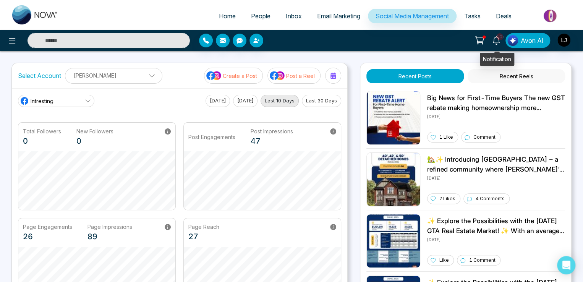
click at [495, 41] on icon at bounding box center [496, 40] width 7 height 8
click at [304, 43] on div at bounding box center [267, 41] width 137 height 14
drag, startPoint x: 504, startPoint y: 38, endPoint x: 506, endPoint y: 63, distance: 25.3
click at [503, 38] on span "10+" at bounding box center [500, 36] width 7 height 7
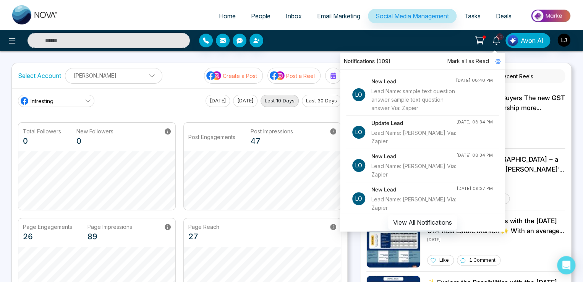
click at [389, 81] on h4 "New Lead" at bounding box center [414, 81] width 84 height 8
click at [392, 94] on div "Lead Name: sample text question answer sample text question answer Via: Zapier" at bounding box center [414, 99] width 84 height 25
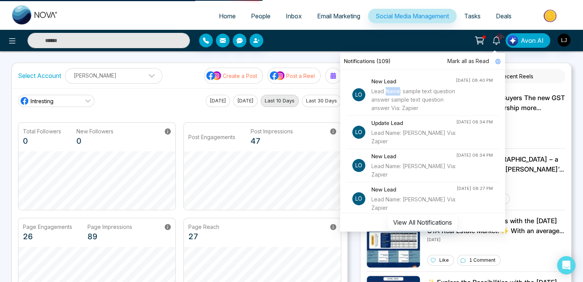
click at [392, 94] on div "Lead Name: sample text question answer sample text question answer Via: Zapier" at bounding box center [414, 99] width 84 height 25
click at [391, 95] on div "Lead Name: sample text question answer sample text question answer Via: Zapier" at bounding box center [414, 99] width 84 height 25
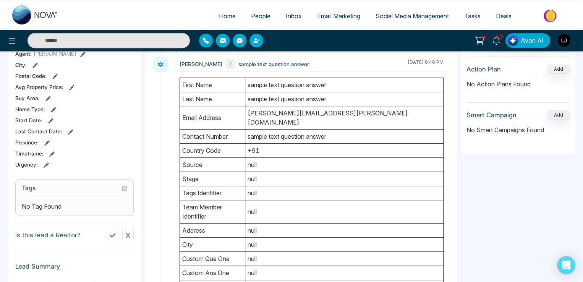
scroll to position [229, 0]
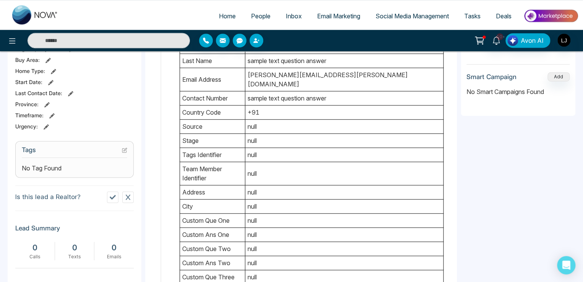
drag, startPoint x: 189, startPoint y: 135, endPoint x: 251, endPoint y: 125, distance: 62.7
click at [239, 134] on td "stage" at bounding box center [212, 141] width 65 height 14
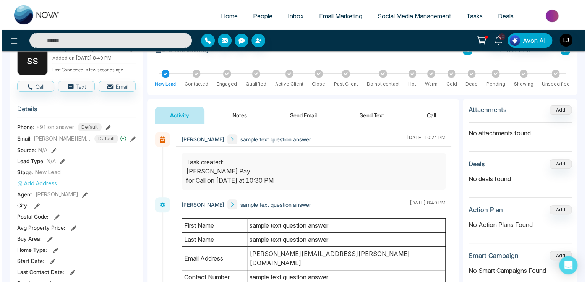
scroll to position [0, 0]
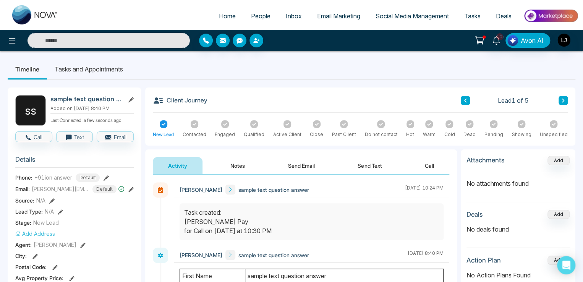
click at [251, 18] on span "People" at bounding box center [260, 16] width 19 height 8
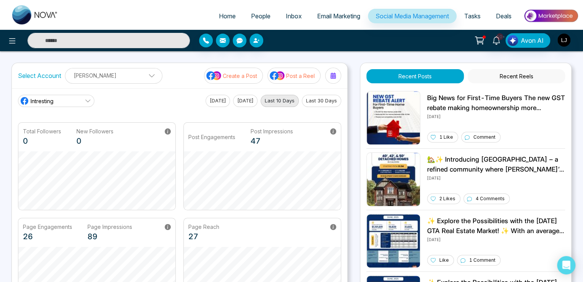
click at [71, 103] on link "Intresting" at bounding box center [56, 101] width 76 height 12
click at [61, 135] on span "[PERSON_NAME] [PERSON_NAME]" at bounding box center [77, 135] width 87 height 8
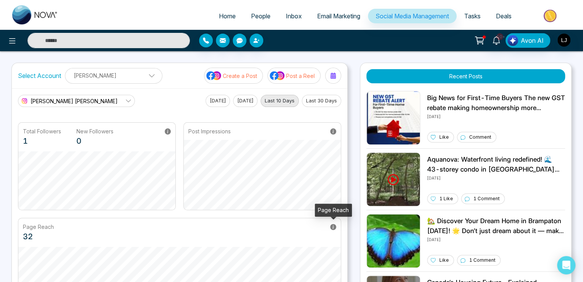
click at [334, 227] on icon at bounding box center [333, 227] width 6 height 6
click at [334, 130] on icon at bounding box center [333, 131] width 6 height 6
click at [10, 40] on icon at bounding box center [12, 40] width 9 height 9
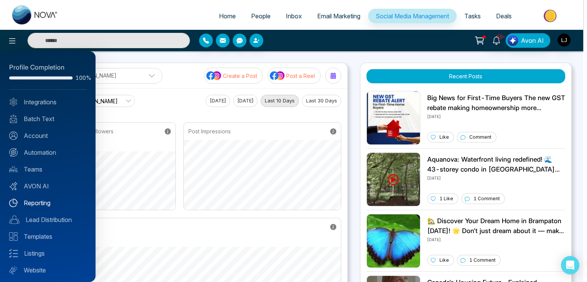
click at [41, 205] on link "Reporting" at bounding box center [47, 202] width 77 height 9
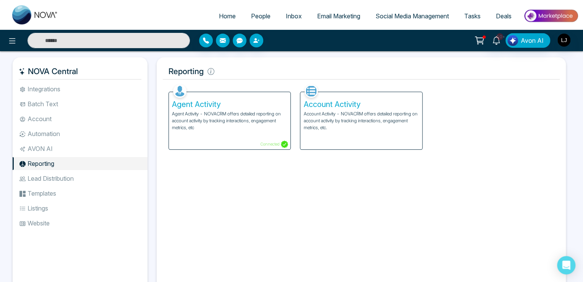
click at [225, 107] on h5 "Agent Activity" at bounding box center [229, 104] width 115 height 9
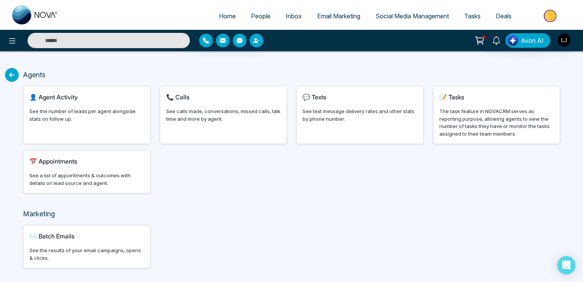
click at [196, 102] on div "📞 Calls See calls made, conversations, missed calls, talk time and more by agen…" at bounding box center [223, 114] width 127 height 57
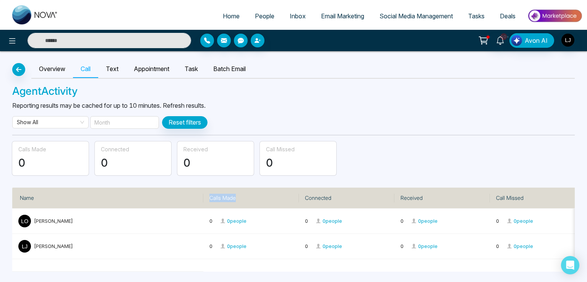
drag, startPoint x: 208, startPoint y: 199, endPoint x: 245, endPoint y: 195, distance: 36.9
click at [245, 195] on th "Calls Made" at bounding box center [251, 198] width 96 height 21
drag, startPoint x: 306, startPoint y: 201, endPoint x: 350, endPoint y: 203, distance: 44.4
click at [350, 203] on th "Connected" at bounding box center [347, 198] width 96 height 21
drag, startPoint x: 398, startPoint y: 199, endPoint x: 432, endPoint y: 198, distance: 34.4
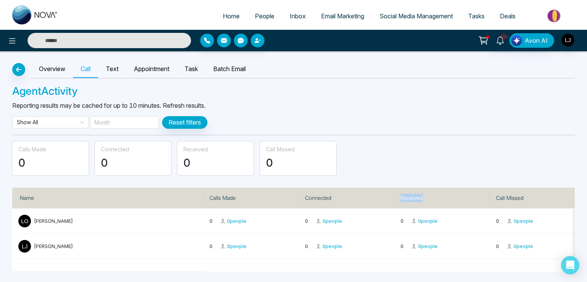
click at [432, 198] on th "Received" at bounding box center [443, 198] width 96 height 21
drag, startPoint x: 497, startPoint y: 197, endPoint x: 534, endPoint y: 199, distance: 36.8
click at [534, 199] on th "Call Missed" at bounding box center [538, 198] width 96 height 21
click at [255, 14] on span "People" at bounding box center [264, 16] width 19 height 8
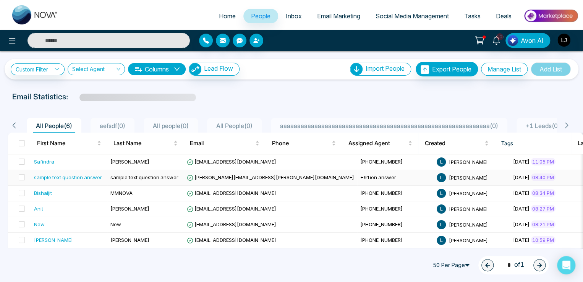
click at [211, 176] on span "joe.doe@gmail.com" at bounding box center [270, 177] width 167 height 6
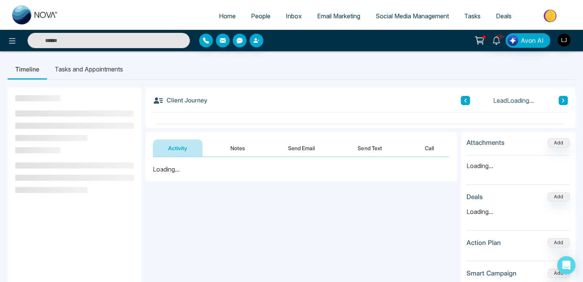
click at [431, 149] on button "Call" at bounding box center [430, 148] width 40 height 17
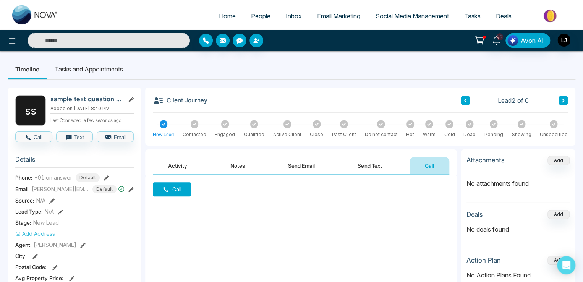
click at [257, 12] on link "People" at bounding box center [261, 16] width 35 height 15
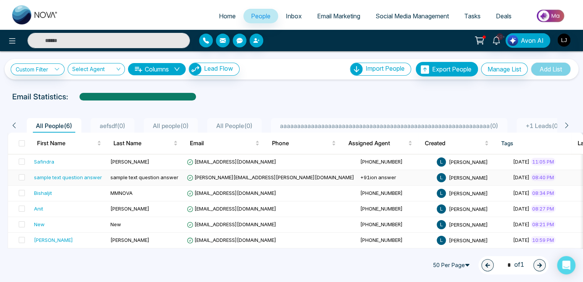
click at [131, 177] on span "sample text question answer" at bounding box center [144, 177] width 68 height 6
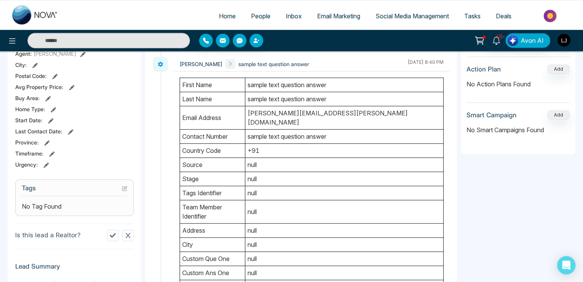
scroll to position [229, 0]
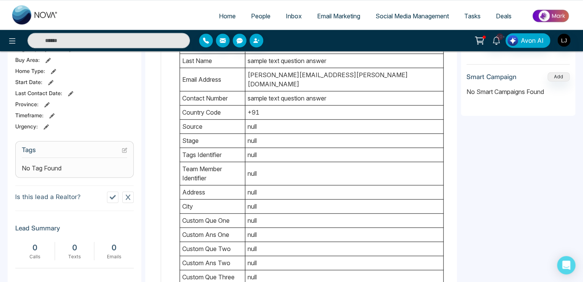
click at [393, 20] on link "Social Media Management" at bounding box center [412, 16] width 89 height 15
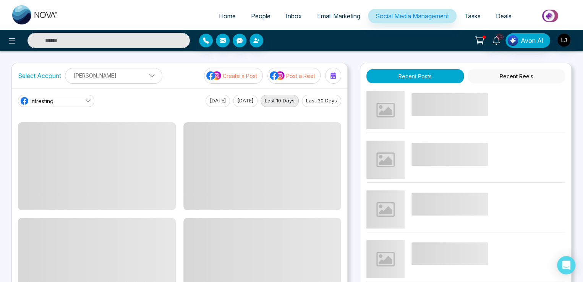
click at [280, 75] on img at bounding box center [277, 76] width 15 height 10
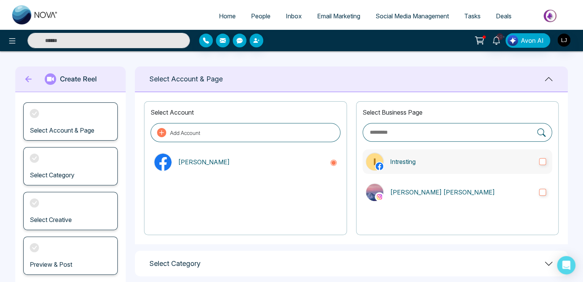
click at [435, 161] on p "Intresting" at bounding box center [461, 161] width 143 height 9
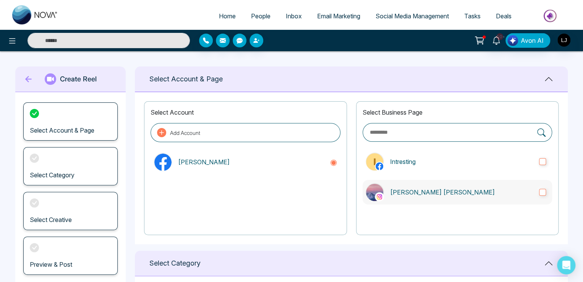
click at [471, 198] on label "[PERSON_NAME] [PERSON_NAME]" at bounding box center [458, 192] width 190 height 24
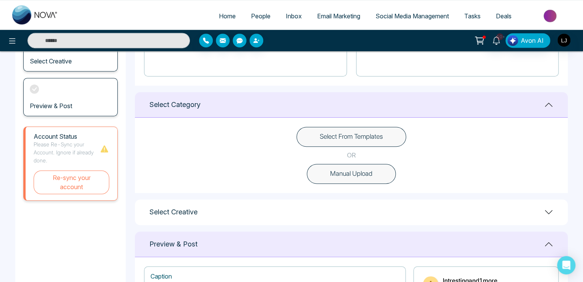
scroll to position [153, 0]
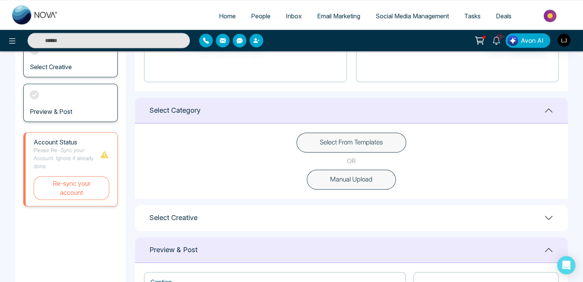
click at [350, 144] on button "Select From Templates" at bounding box center [352, 143] width 110 height 20
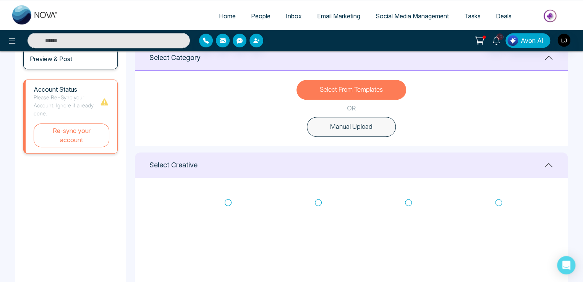
scroll to position [229, 0]
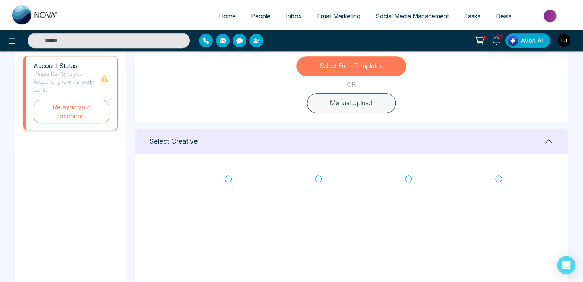
click at [317, 178] on icon at bounding box center [318, 179] width 7 height 8
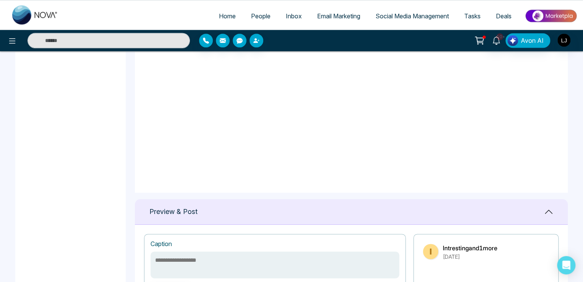
type textarea "**********"
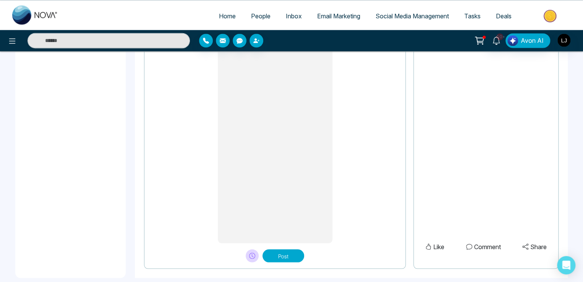
scroll to position [641, 0]
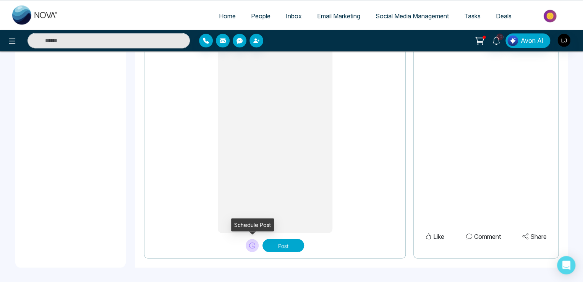
click at [254, 244] on icon at bounding box center [252, 245] width 6 height 6
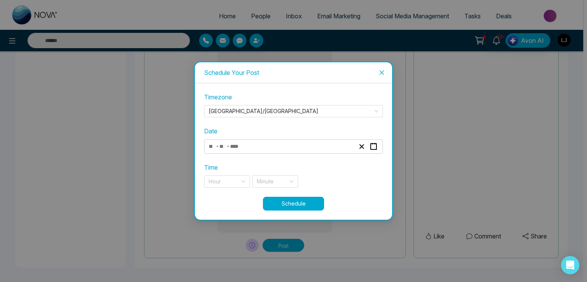
click at [230, 144] on span "-" at bounding box center [228, 145] width 3 height 9
click at [242, 151] on input "number" at bounding box center [238, 146] width 16 height 10
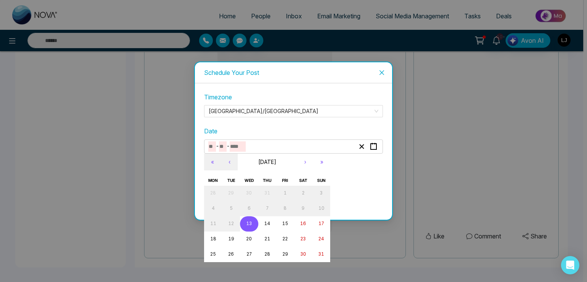
click at [249, 224] on abbr "13" at bounding box center [249, 223] width 6 height 5
type input "*"
type input "**"
type input "****"
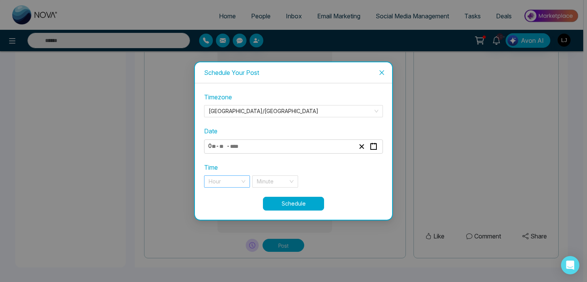
click at [224, 184] on input "search" at bounding box center [224, 181] width 31 height 11
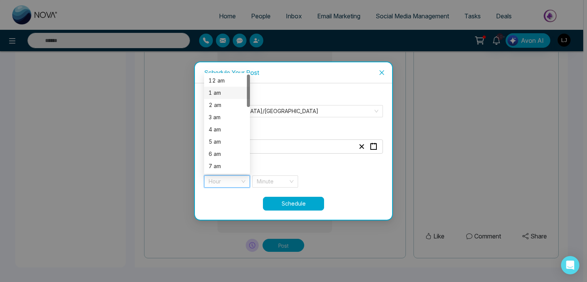
click at [218, 89] on div "1 am" at bounding box center [227, 93] width 37 height 8
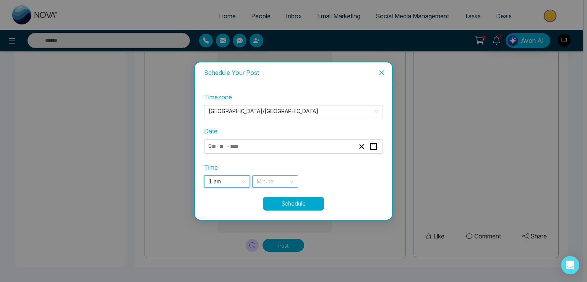
click at [287, 182] on input "search" at bounding box center [272, 181] width 31 height 11
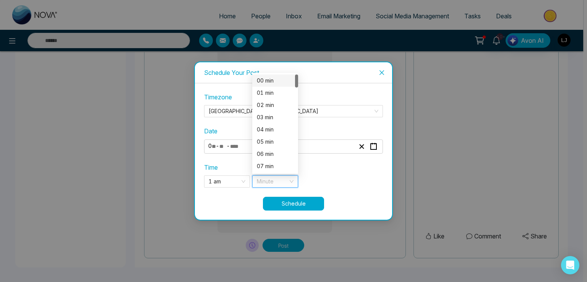
click at [267, 83] on div "00 min" at bounding box center [275, 80] width 37 height 8
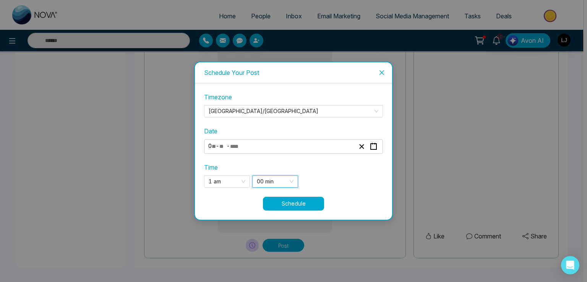
click at [291, 201] on button "Schedule" at bounding box center [293, 204] width 61 height 14
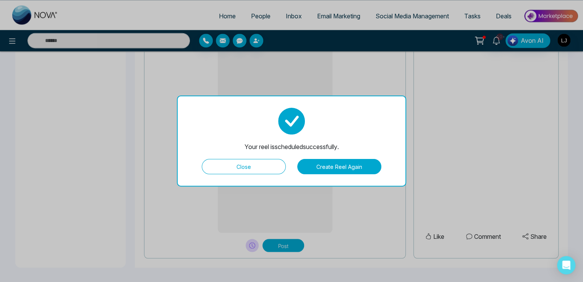
click at [254, 165] on button "Close" at bounding box center [244, 166] width 84 height 15
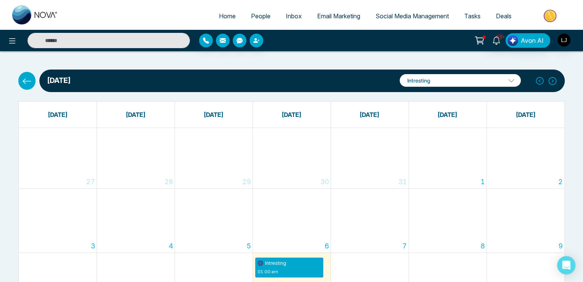
click at [29, 83] on icon at bounding box center [27, 81] width 10 height 10
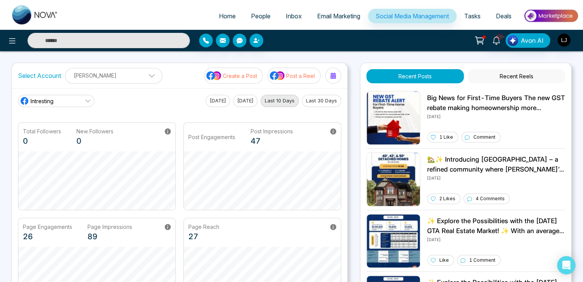
click at [46, 100] on span "Intresting" at bounding box center [42, 101] width 23 height 8
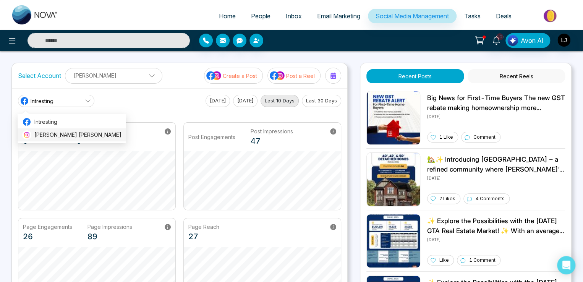
click at [47, 130] on li "[PERSON_NAME] [PERSON_NAME]" at bounding box center [72, 134] width 109 height 13
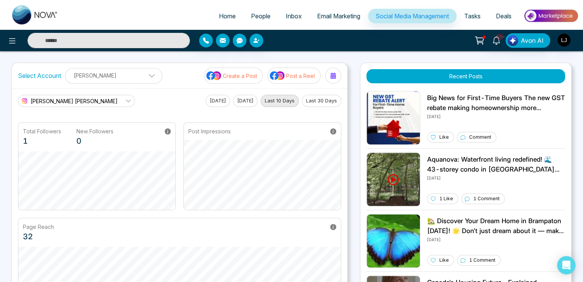
drag, startPoint x: 40, startPoint y: 101, endPoint x: 47, endPoint y: 102, distance: 7.3
click at [41, 101] on span "[PERSON_NAME] [PERSON_NAME]" at bounding box center [74, 101] width 87 height 8
click at [52, 120] on span "Intresting" at bounding box center [77, 122] width 87 height 8
